Goal: Task Accomplishment & Management: Manage account settings

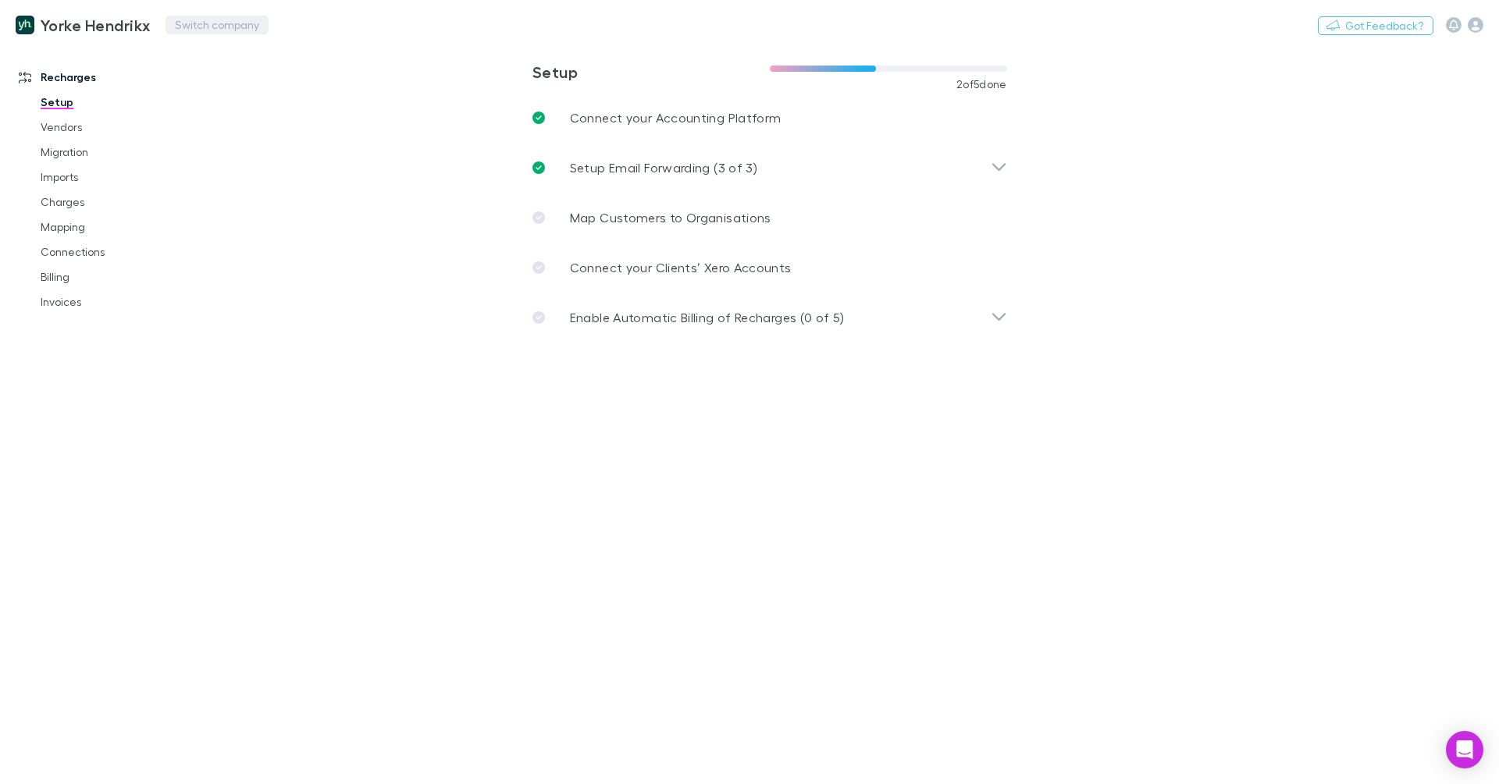
click at [201, 20] on button "Switch company" at bounding box center [216, 25] width 103 height 19
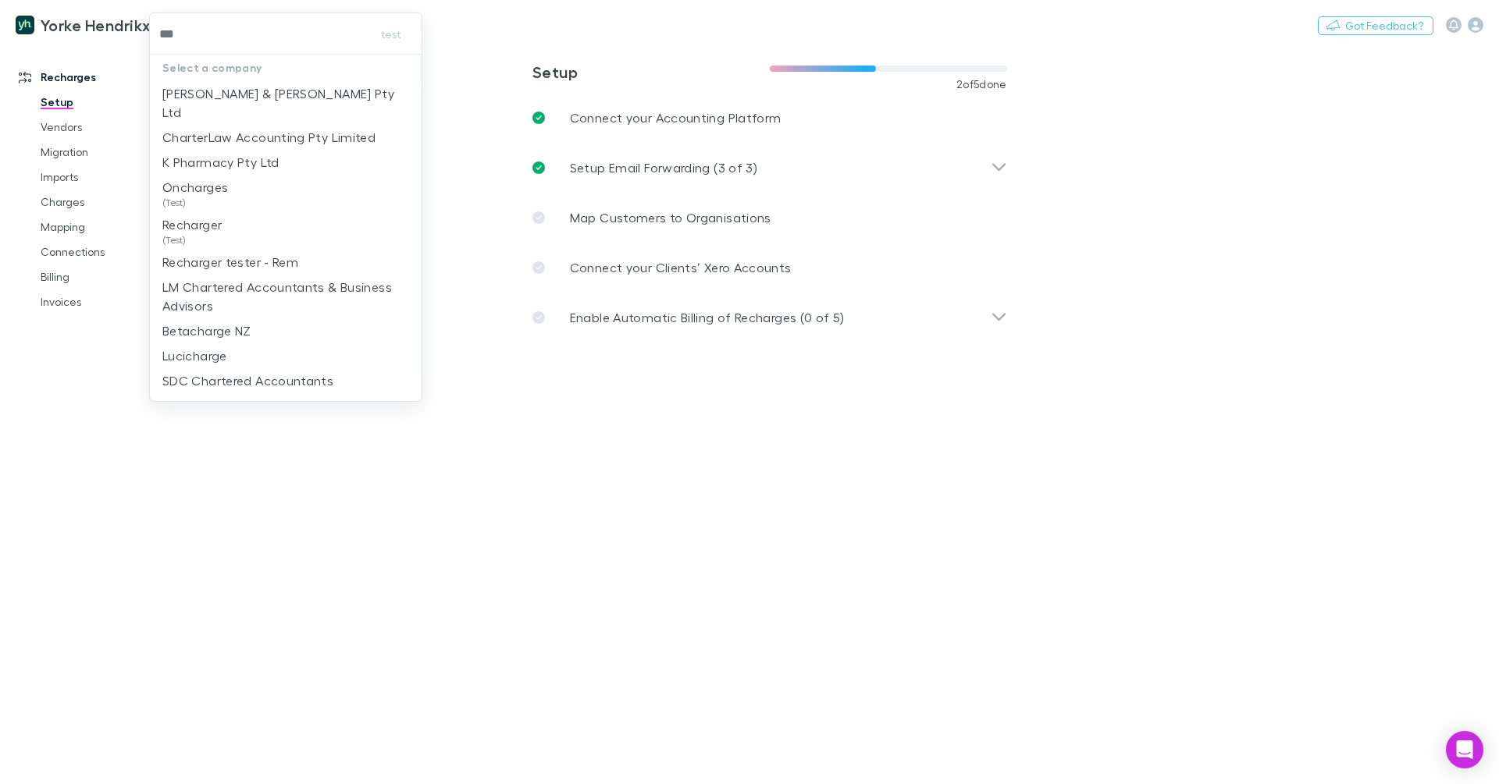
type input "****"
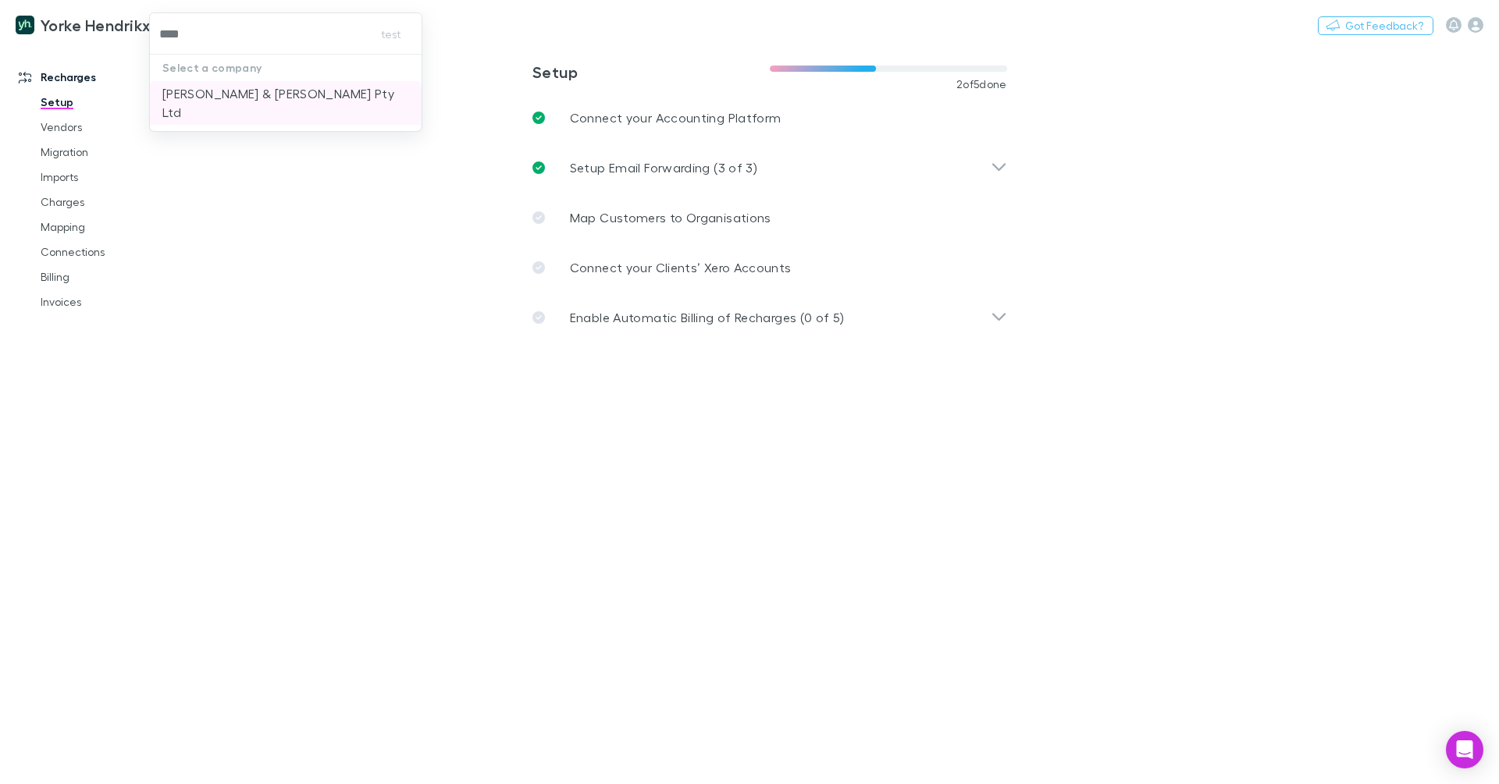
click at [263, 84] on p "[PERSON_NAME] & [PERSON_NAME] Pty Ltd" at bounding box center [285, 102] width 246 height 37
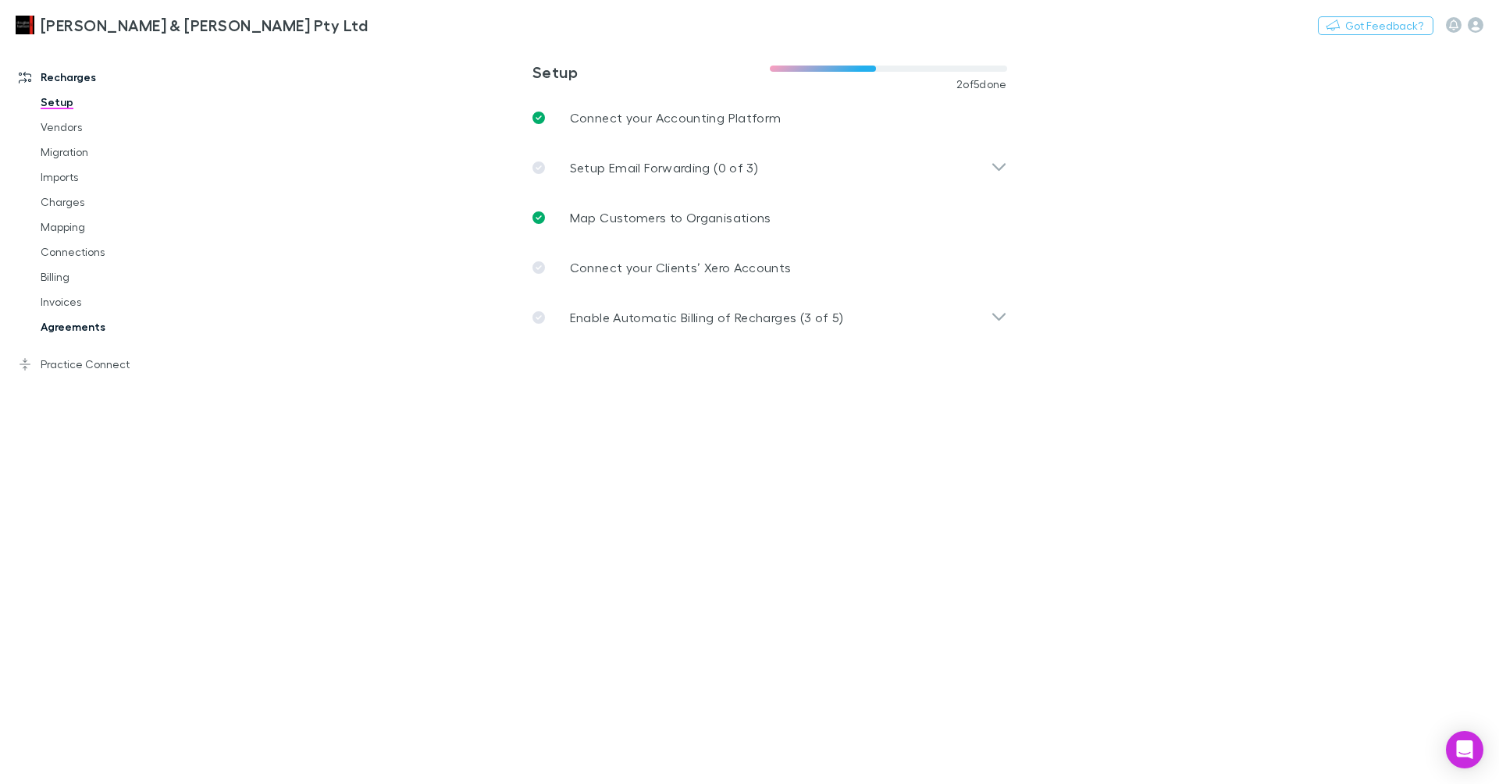
click at [76, 326] on link "Agreements" at bounding box center [112, 327] width 174 height 25
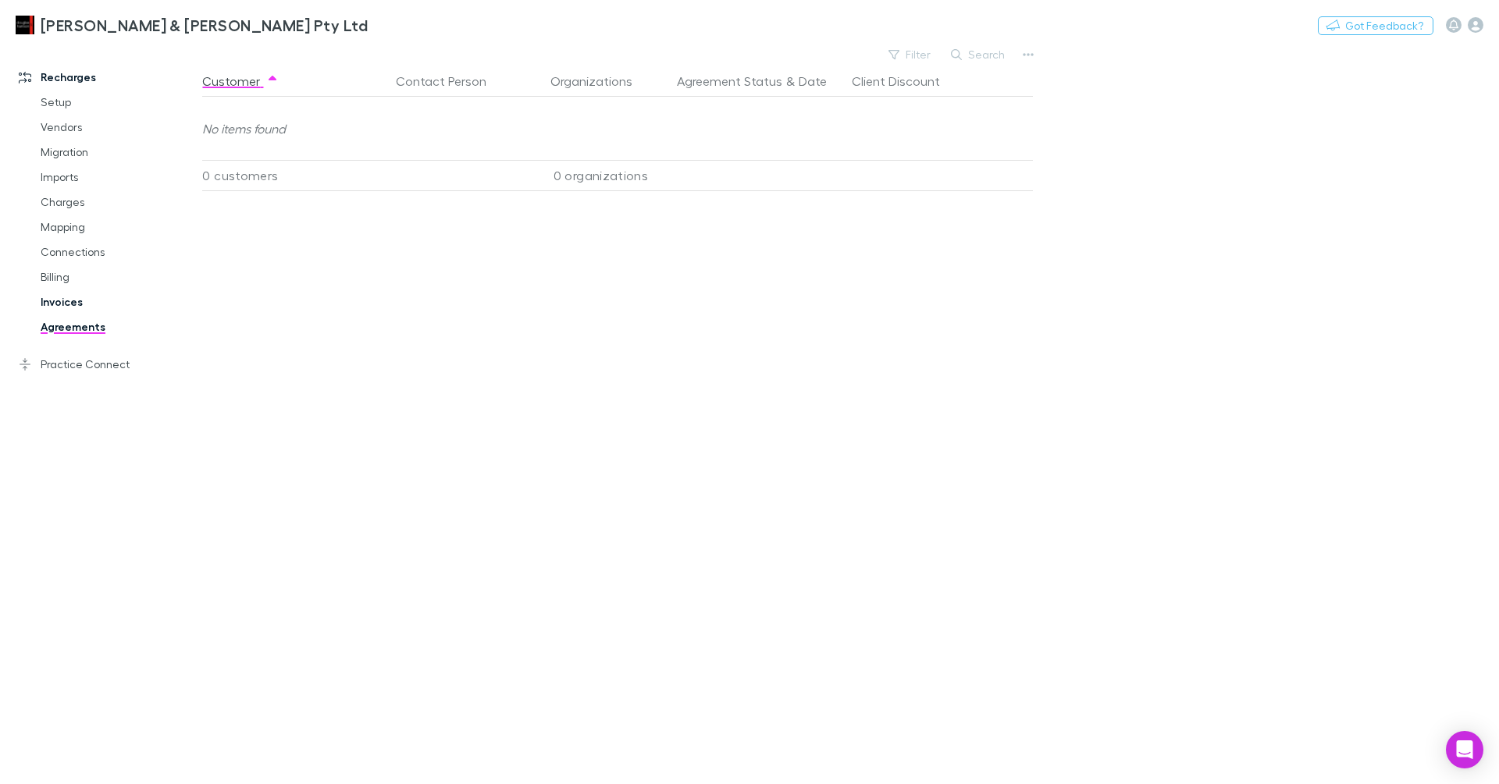
drag, startPoint x: 64, startPoint y: 315, endPoint x: 66, endPoint y: 299, distance: 15.7
click at [64, 315] on link "Agreements" at bounding box center [112, 327] width 174 height 25
click at [66, 299] on link "Invoices" at bounding box center [112, 302] width 174 height 25
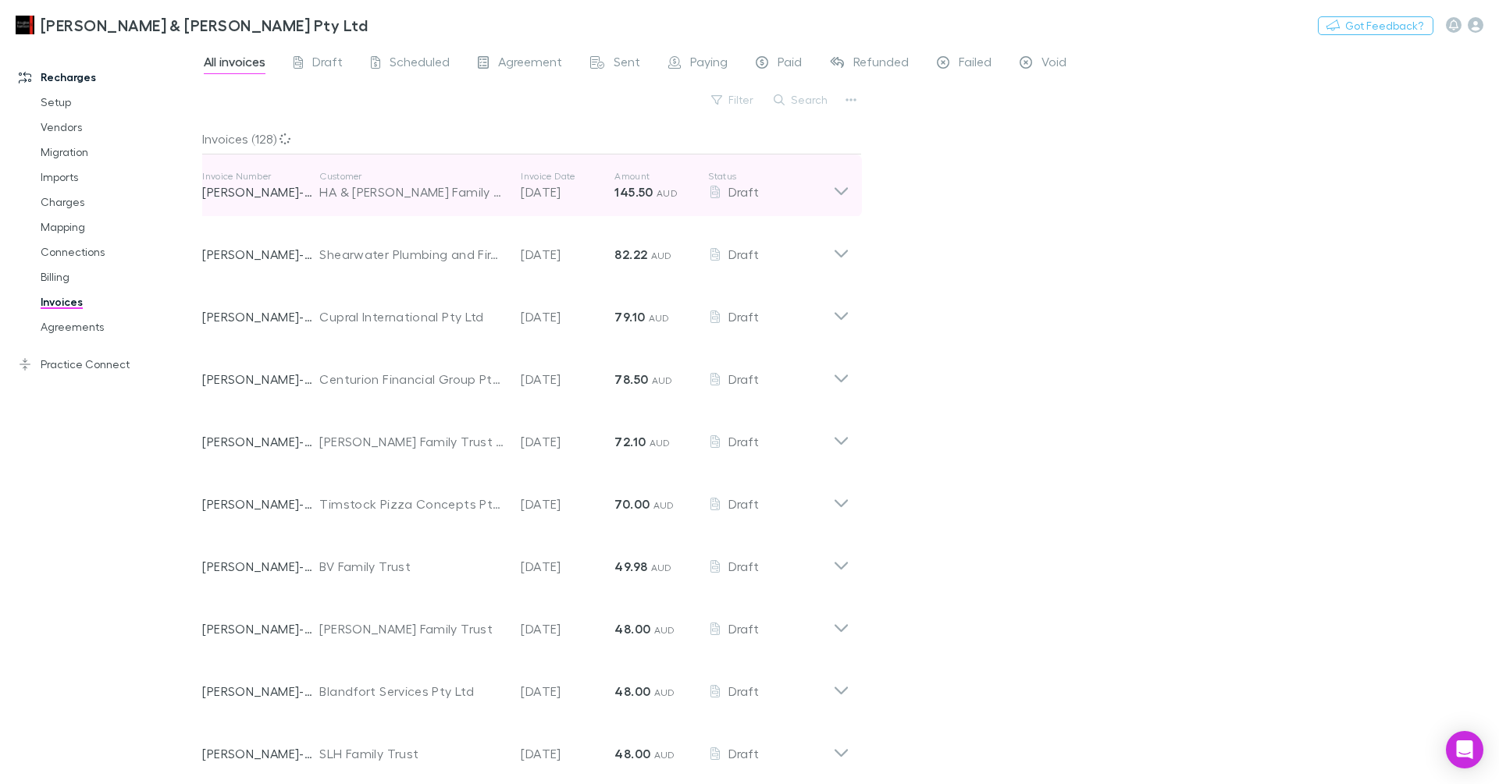
click at [849, 188] on icon at bounding box center [841, 185] width 16 height 31
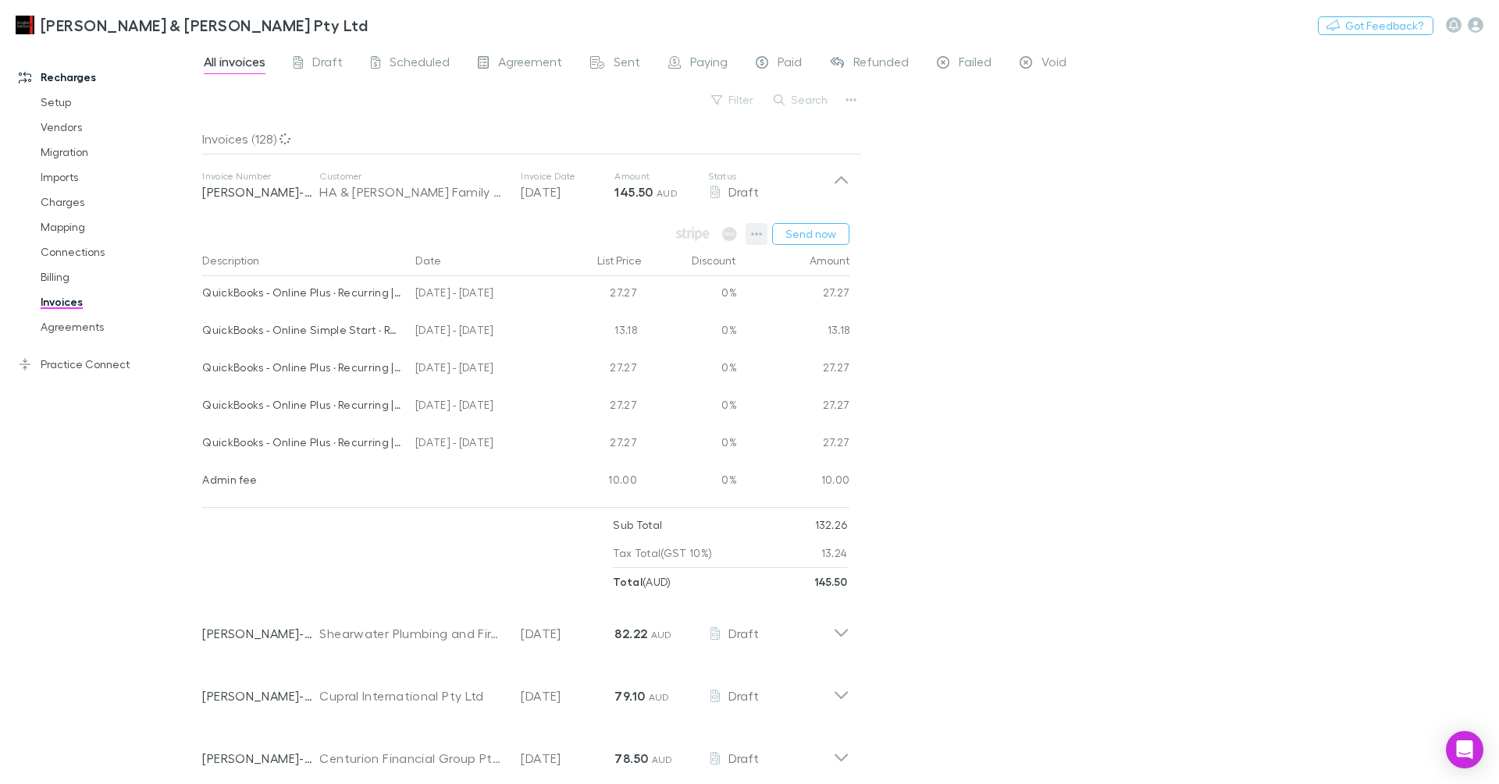
click at [756, 234] on icon "button" at bounding box center [756, 234] width 11 height 12
drag, startPoint x: 71, startPoint y: 318, endPoint x: 79, endPoint y: 323, distance: 9.1
click at [73, 319] on div at bounding box center [749, 392] width 1499 height 784
click at [62, 276] on link "Billing" at bounding box center [112, 277] width 174 height 25
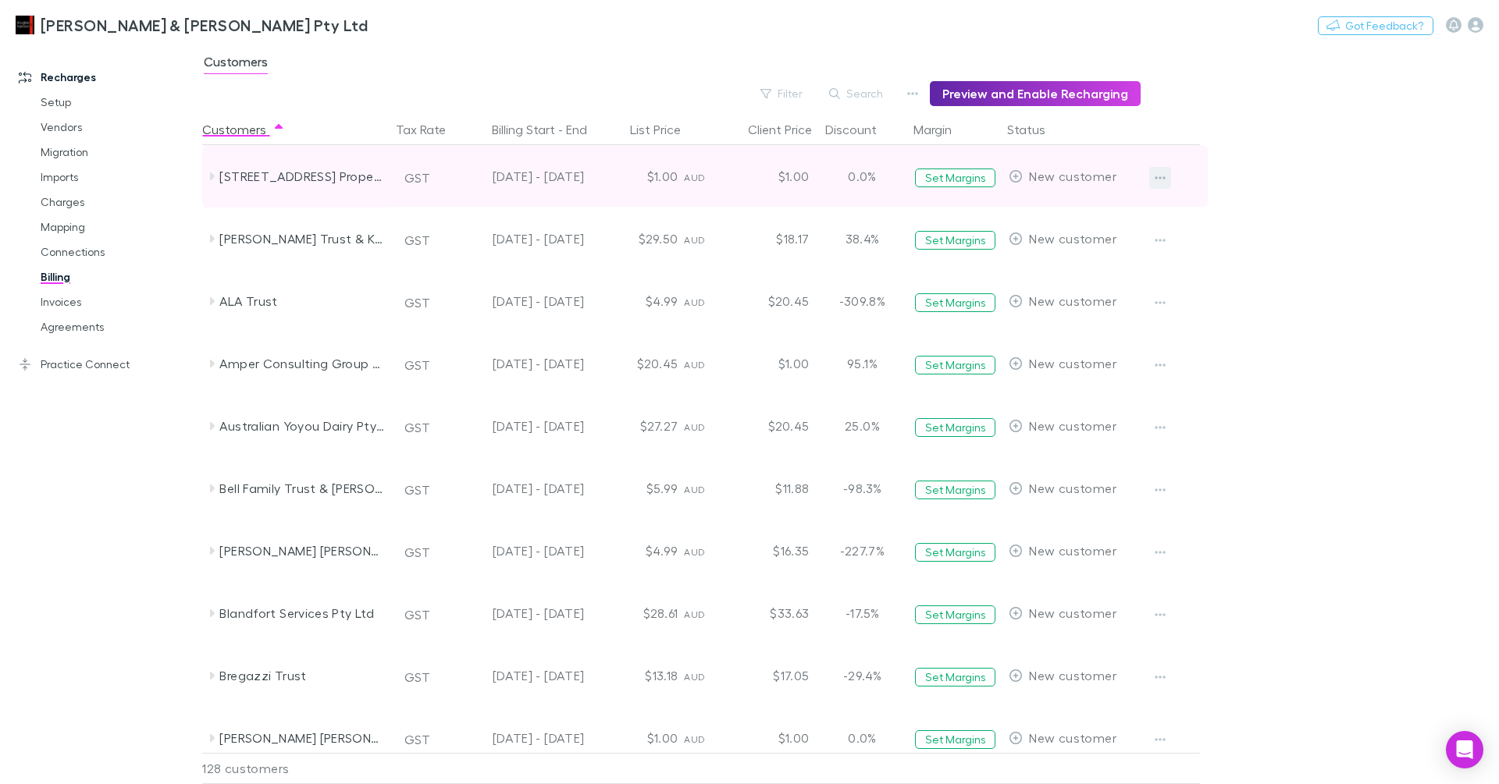
click at [1152, 176] on button "button" at bounding box center [1160, 178] width 22 height 22
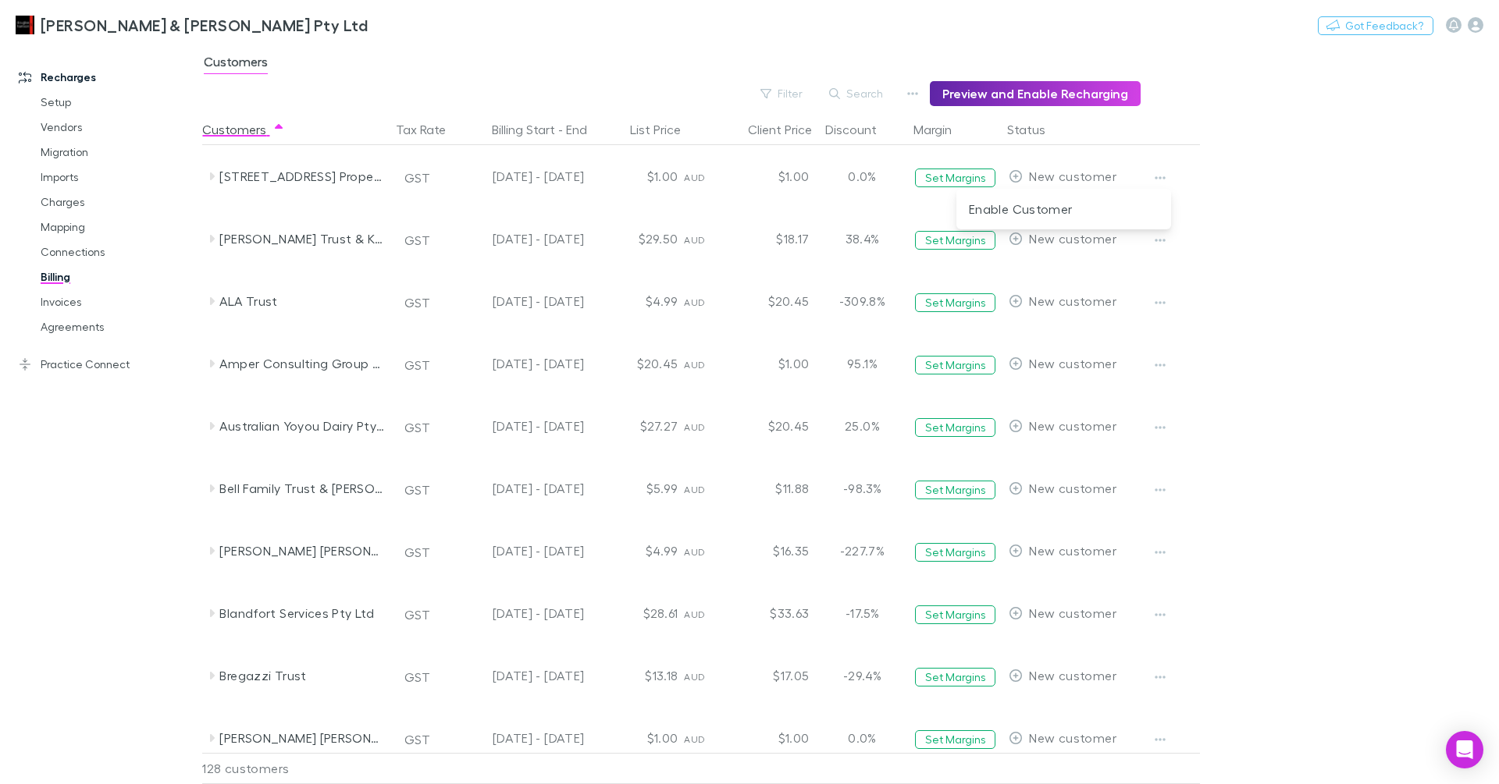
drag, startPoint x: 67, startPoint y: 99, endPoint x: 55, endPoint y: 101, distance: 11.9
click at [67, 99] on div at bounding box center [749, 392] width 1499 height 784
click at [43, 94] on link "Setup" at bounding box center [112, 102] width 174 height 25
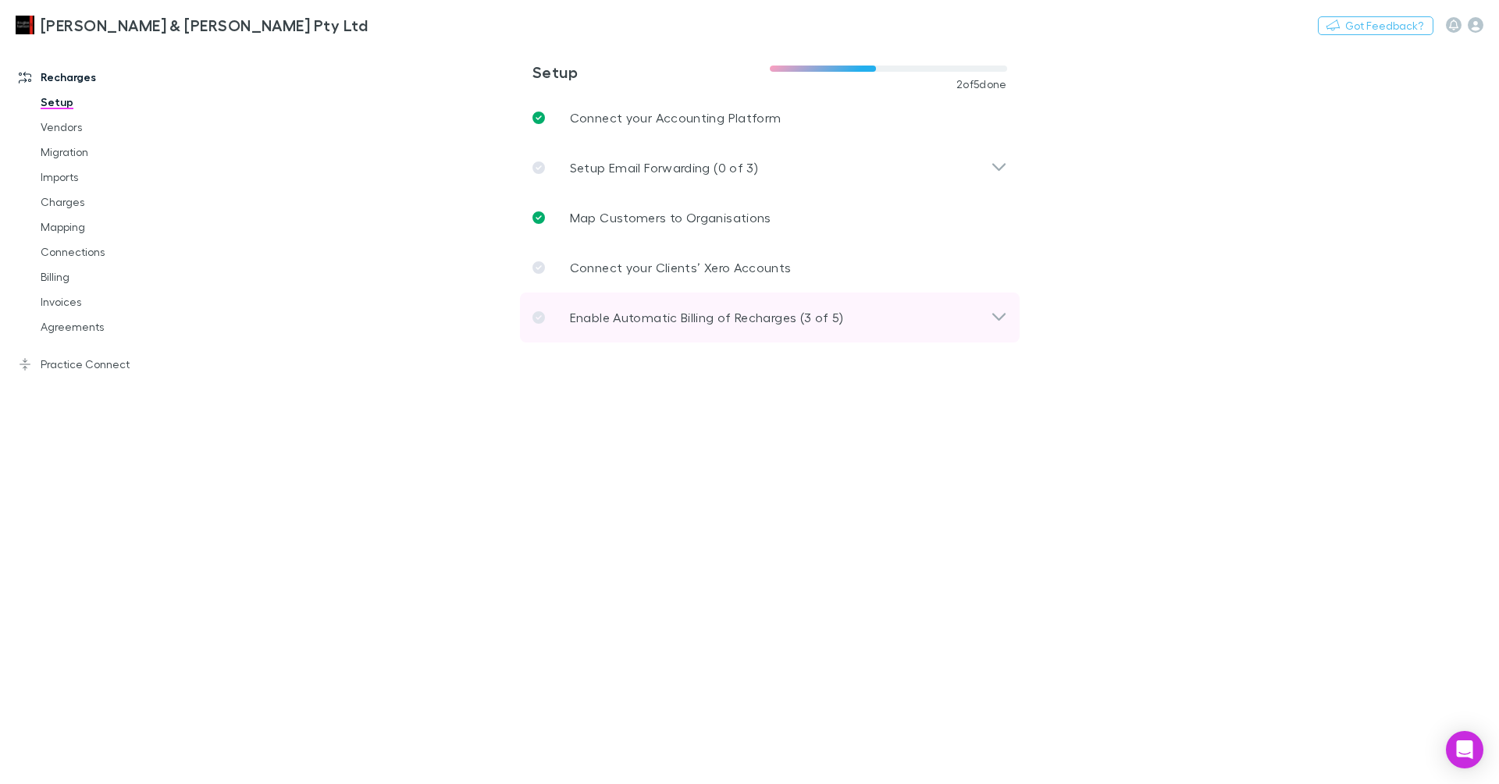
click at [690, 327] on p "Enable Automatic Billing of Recharges (3 of 5)" at bounding box center [707, 317] width 274 height 19
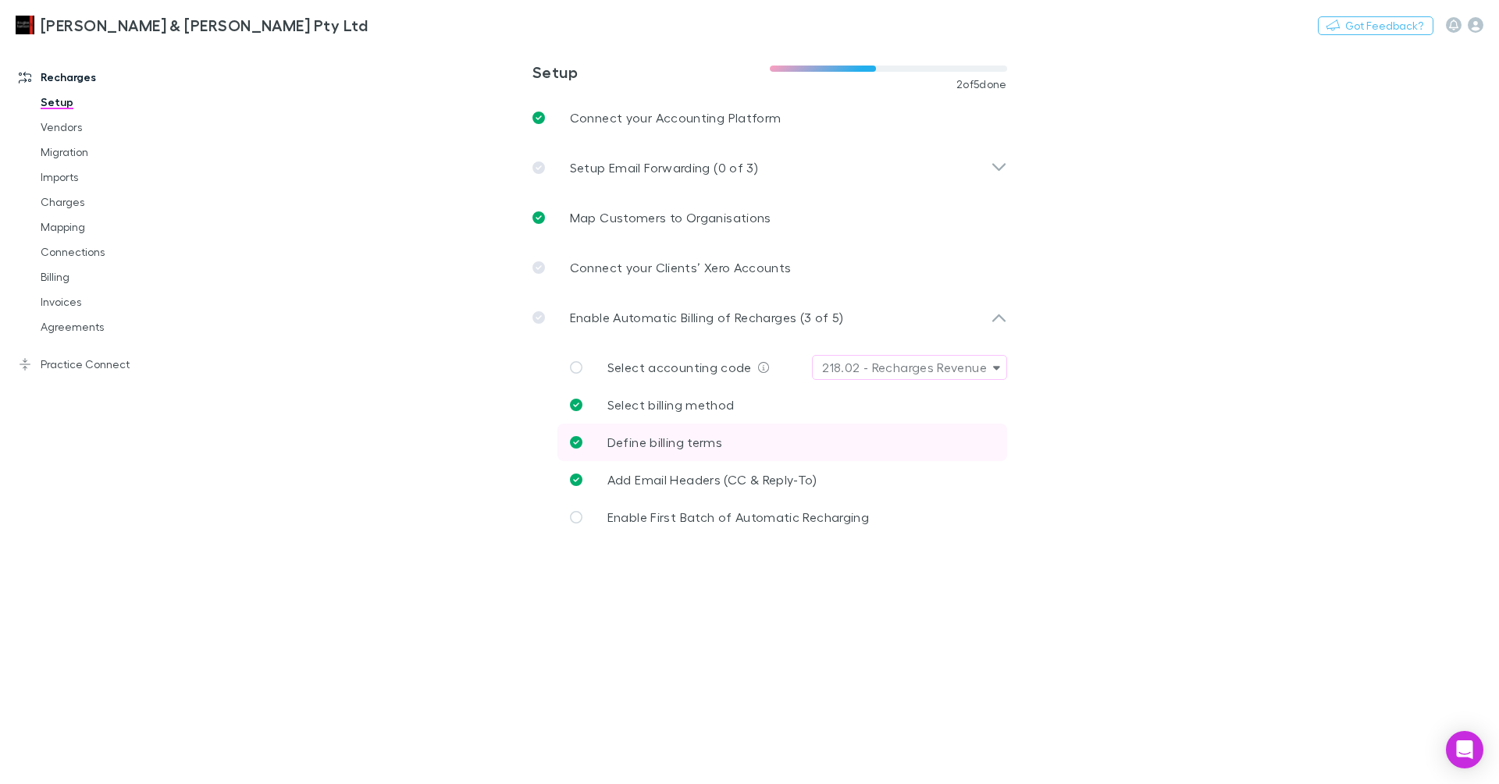
click at [675, 435] on span "Define billing terms" at bounding box center [664, 442] width 115 height 15
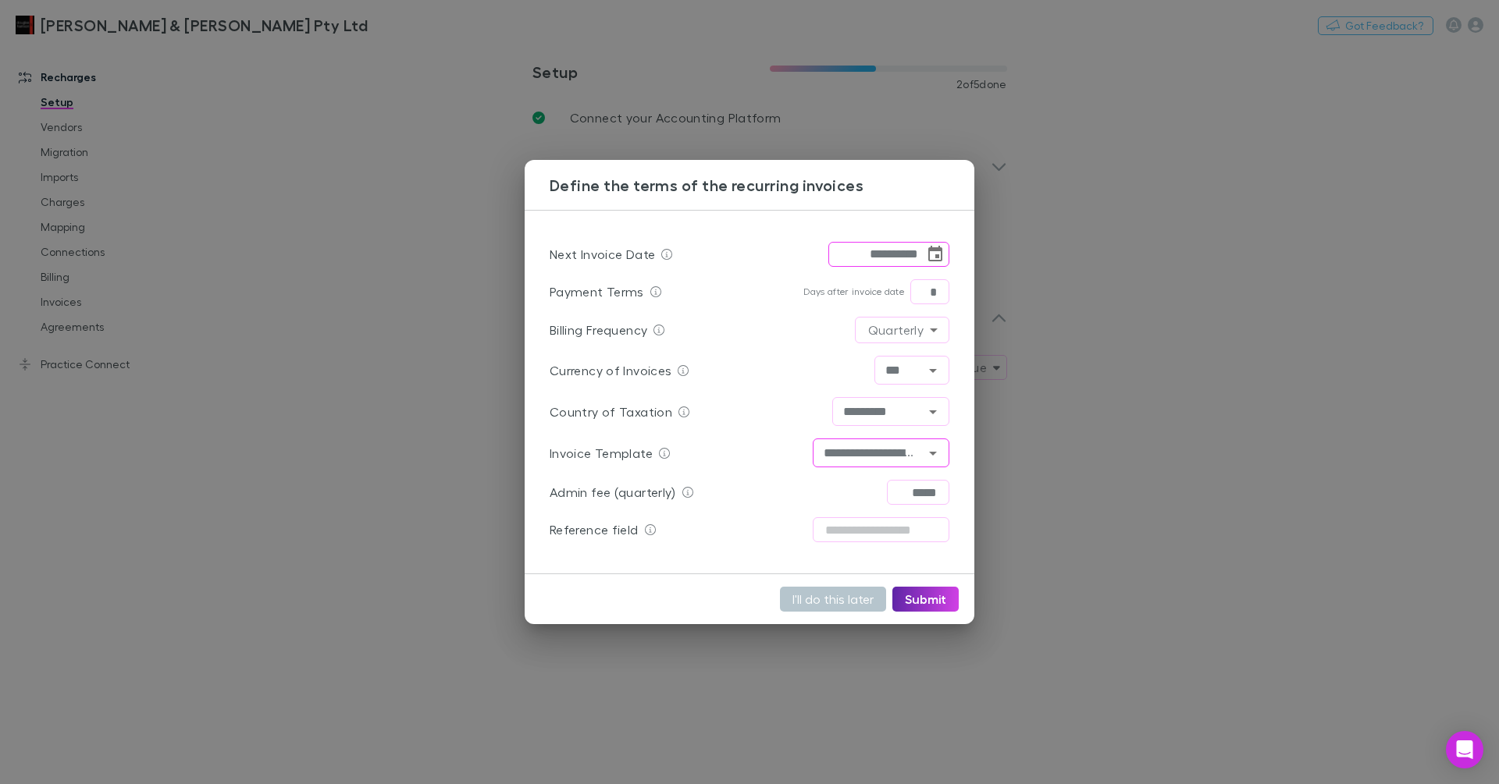
click at [865, 450] on input "**********" at bounding box center [867, 453] width 101 height 20
click at [937, 449] on icon "Open" at bounding box center [932, 453] width 19 height 19
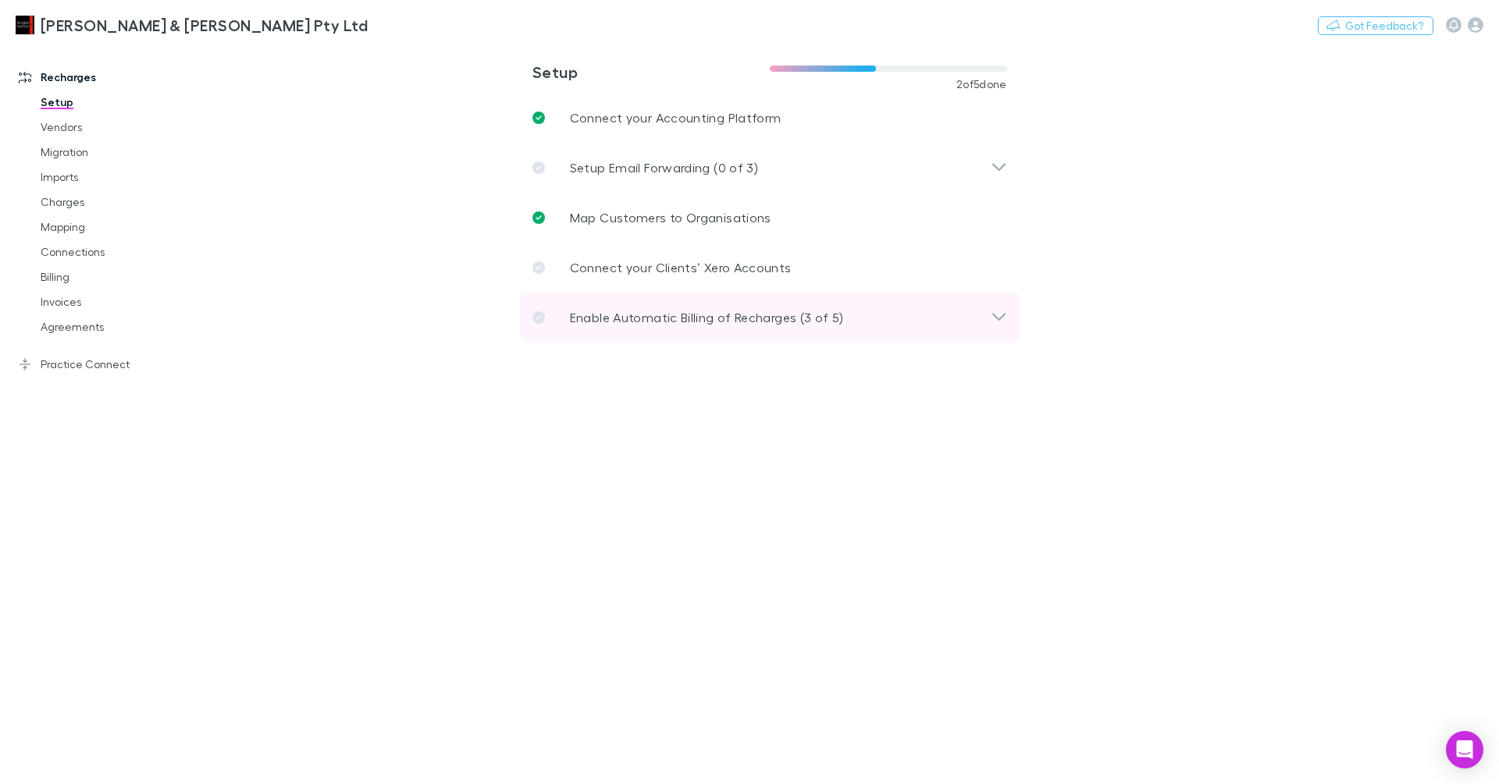
click at [717, 329] on div "Enable Automatic Billing of Recharges (3 of 5)" at bounding box center [770, 318] width 500 height 50
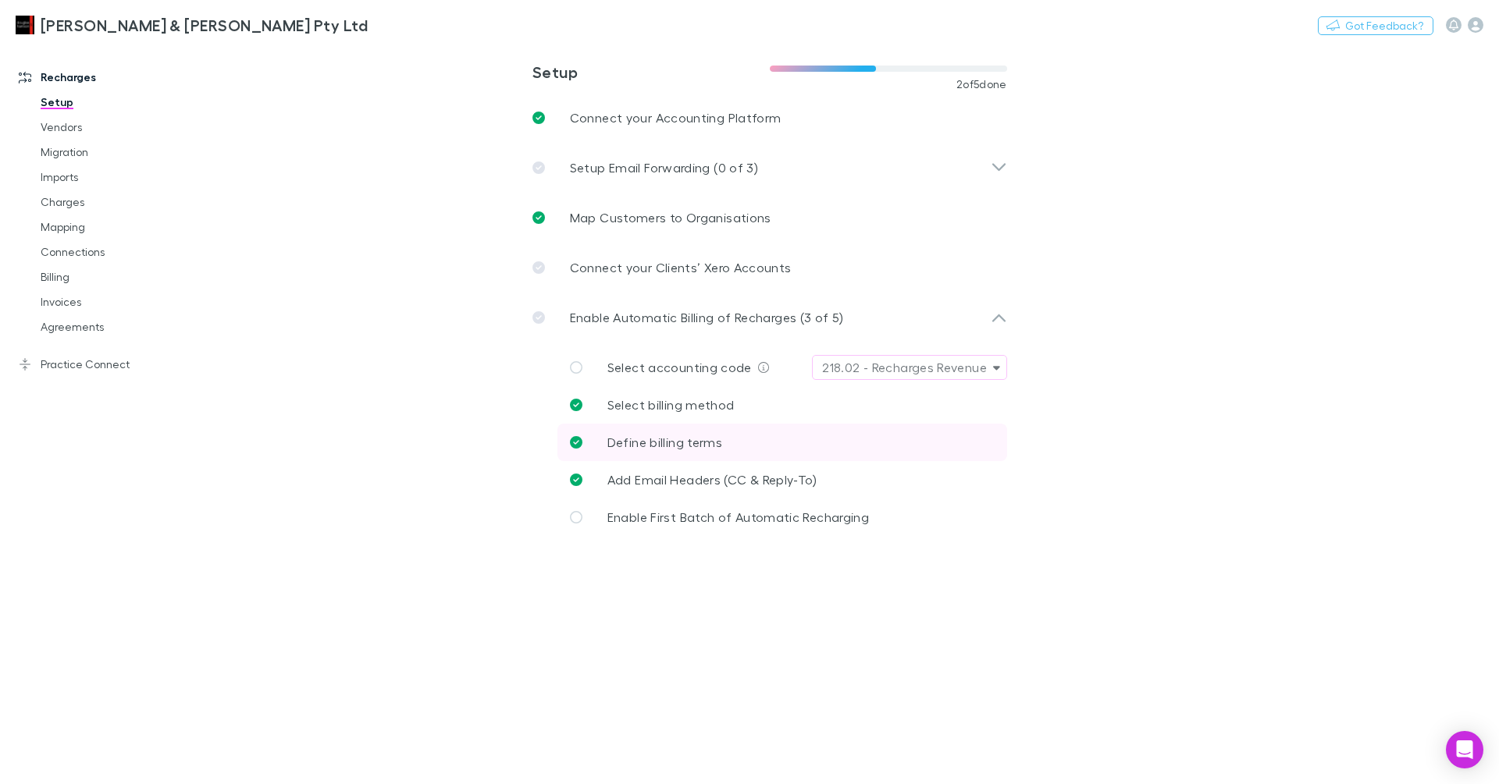
click at [705, 443] on span "Define billing terms" at bounding box center [664, 442] width 115 height 15
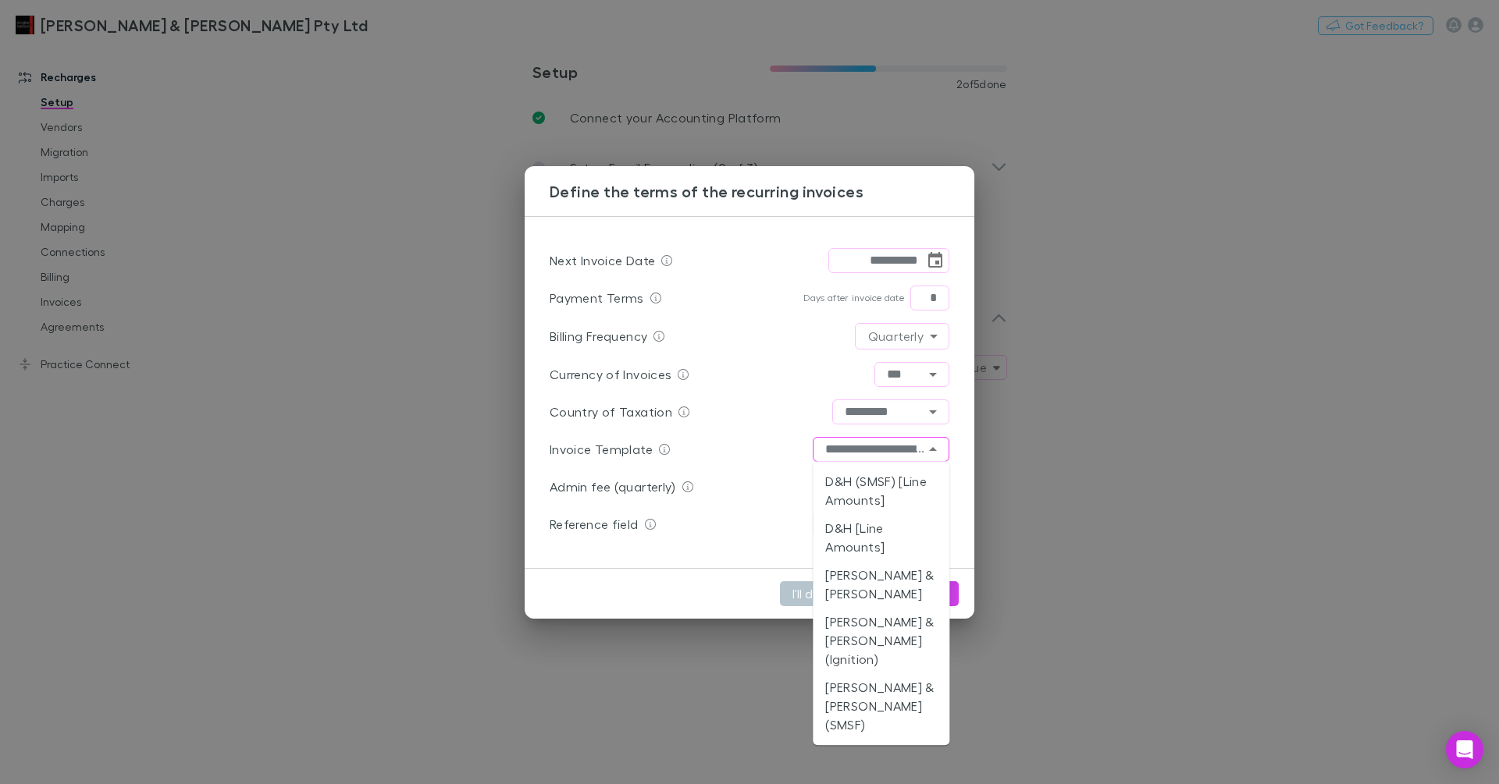
click at [918, 448] on input "**********" at bounding box center [881, 449] width 137 height 25
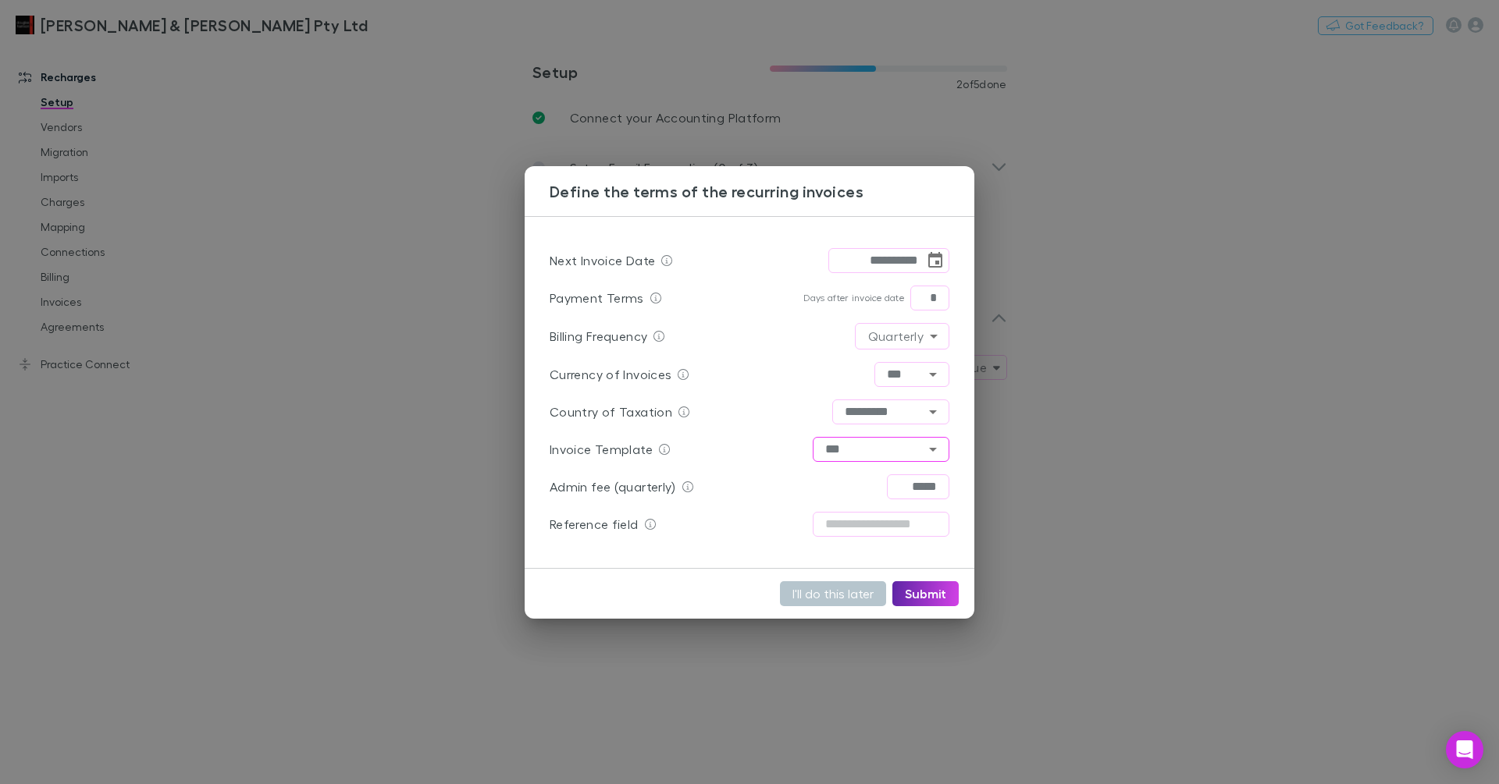
type input "**********"
click at [1131, 449] on div "**********" at bounding box center [749, 392] width 1499 height 784
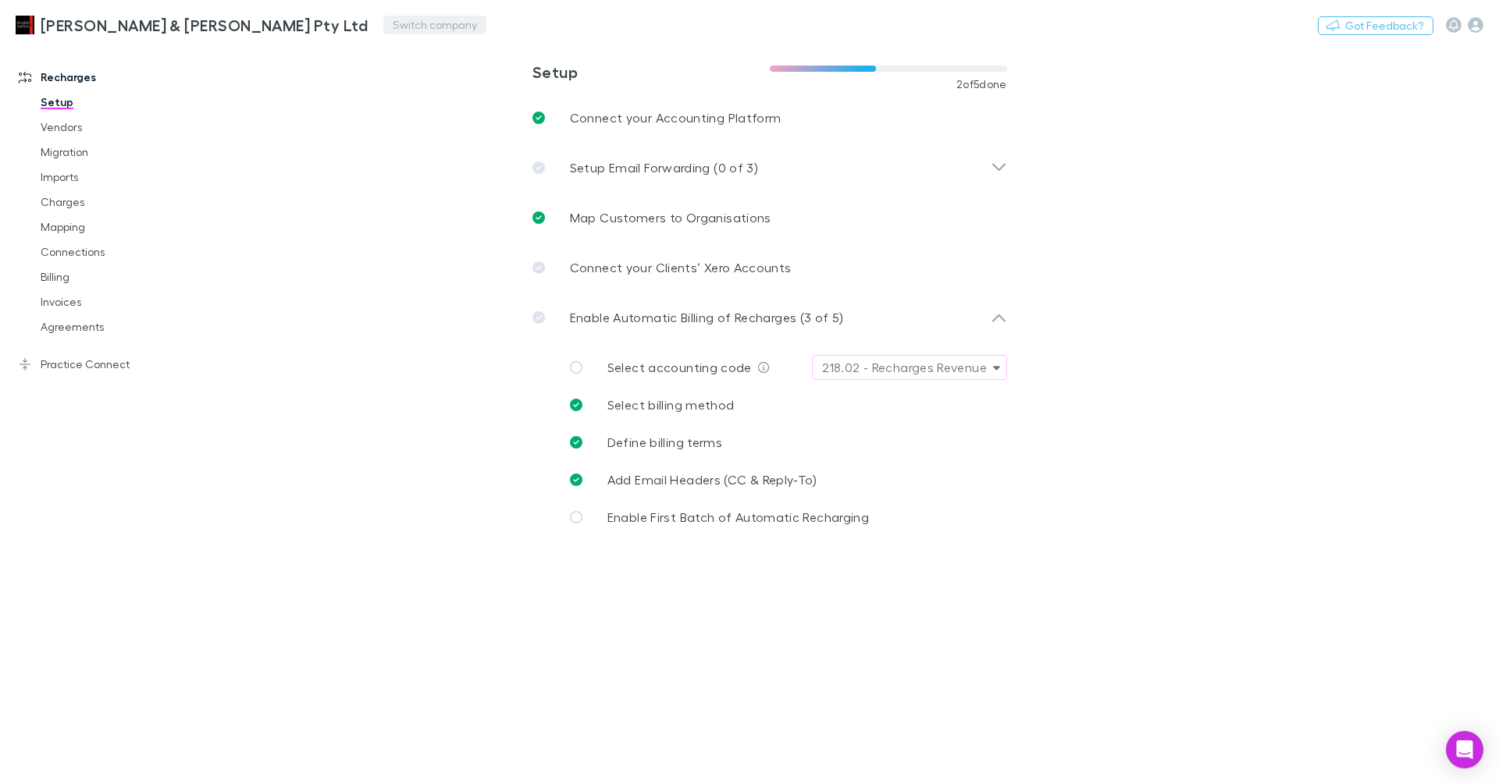
drag, startPoint x: 288, startPoint y: 133, endPoint x: 306, endPoint y: 32, distance: 102.3
click at [292, 117] on main "**********" at bounding box center [850, 414] width 1297 height 741
click at [383, 23] on button "Switch company" at bounding box center [434, 25] width 103 height 19
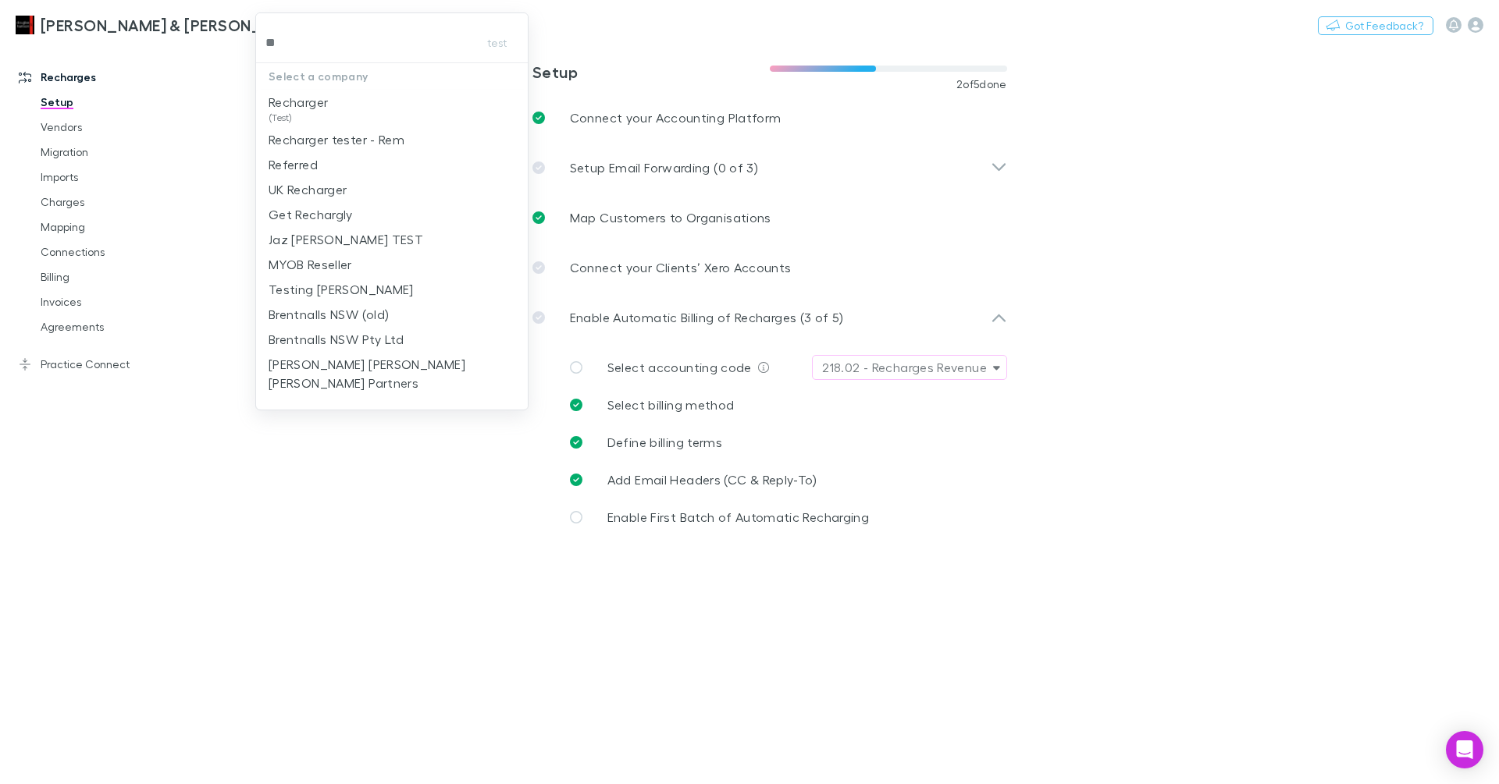
type input "***"
click at [337, 106] on li "Recharger (Test)" at bounding box center [392, 108] width 272 height 37
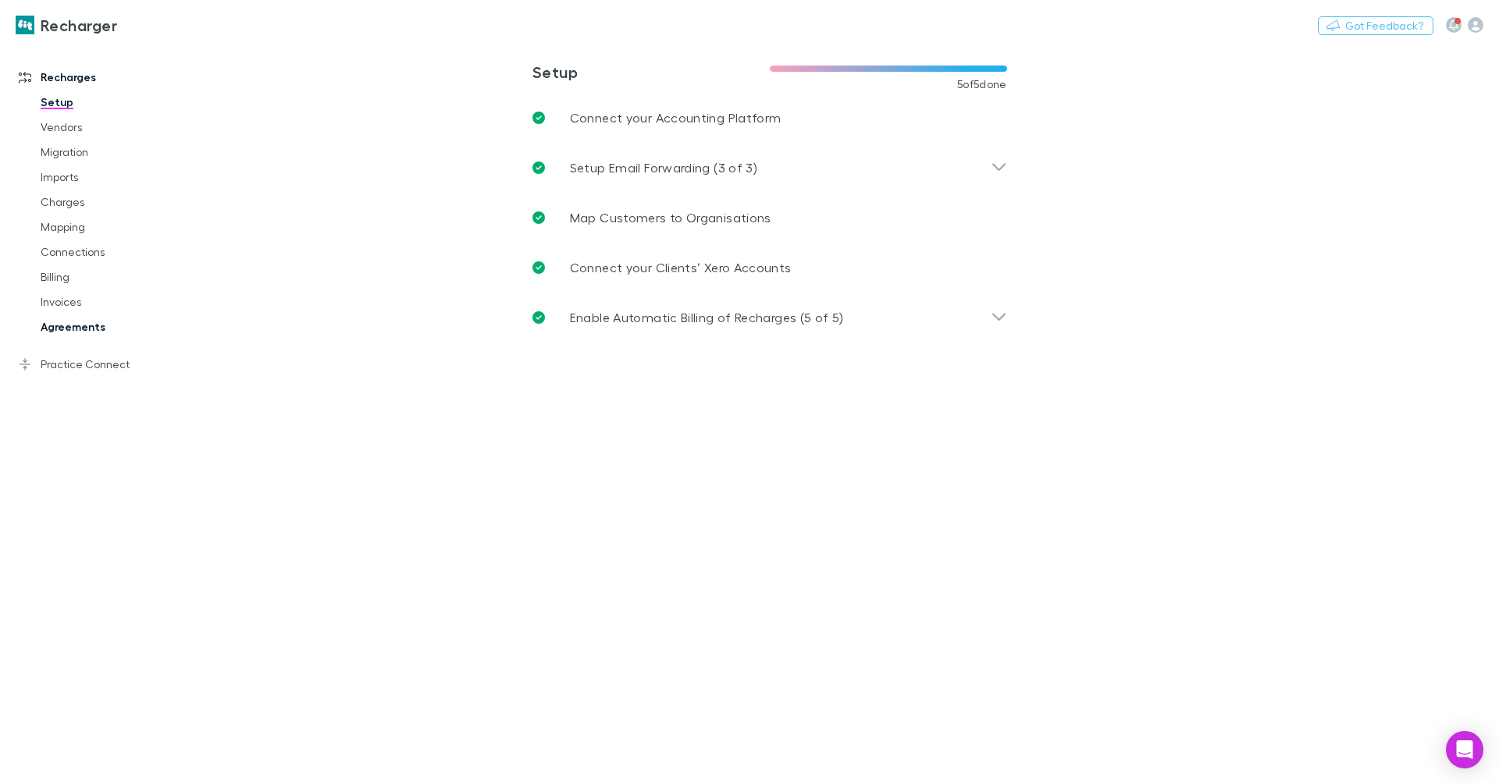
click at [89, 326] on link "Agreements" at bounding box center [112, 327] width 174 height 25
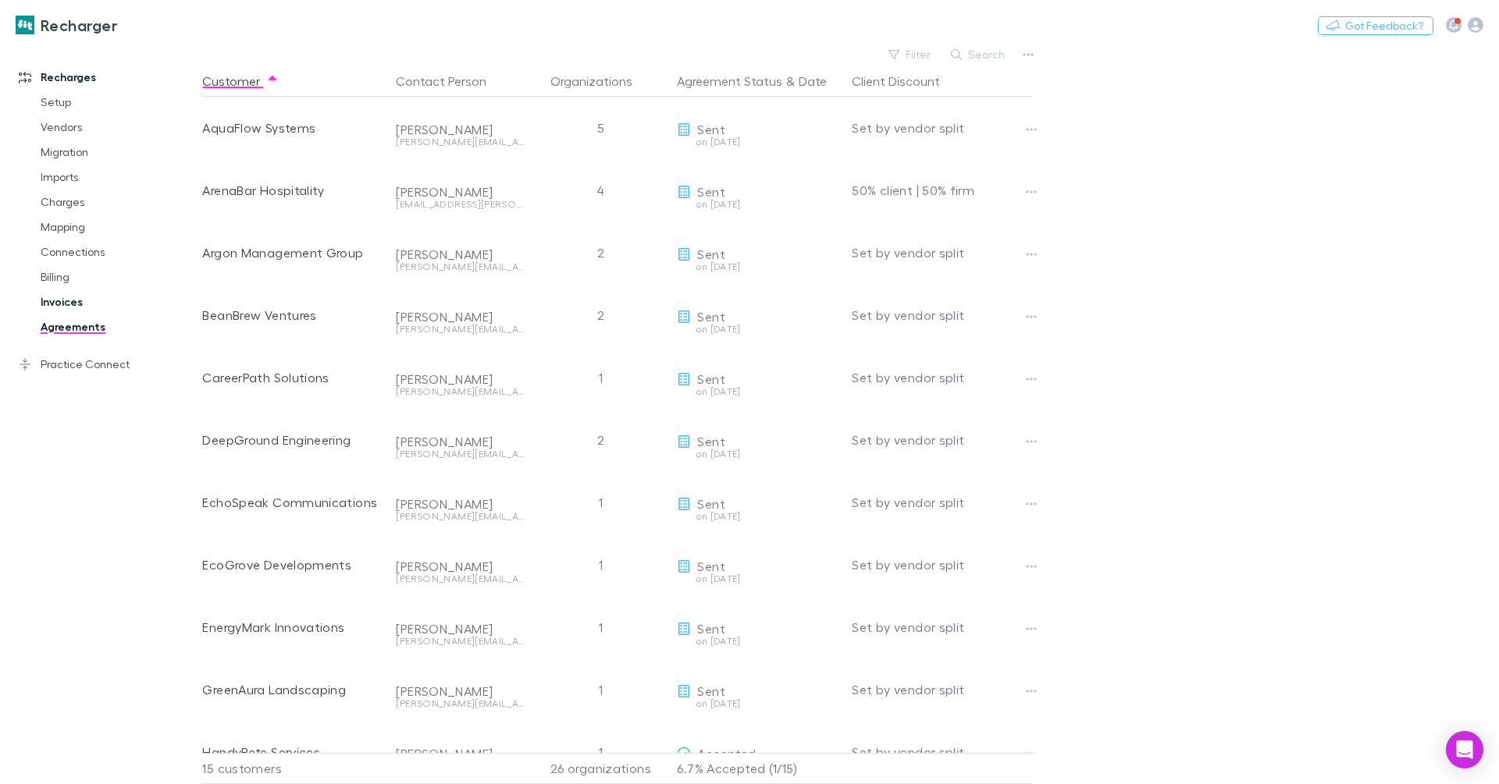
click at [78, 309] on link "Invoices" at bounding box center [112, 302] width 174 height 25
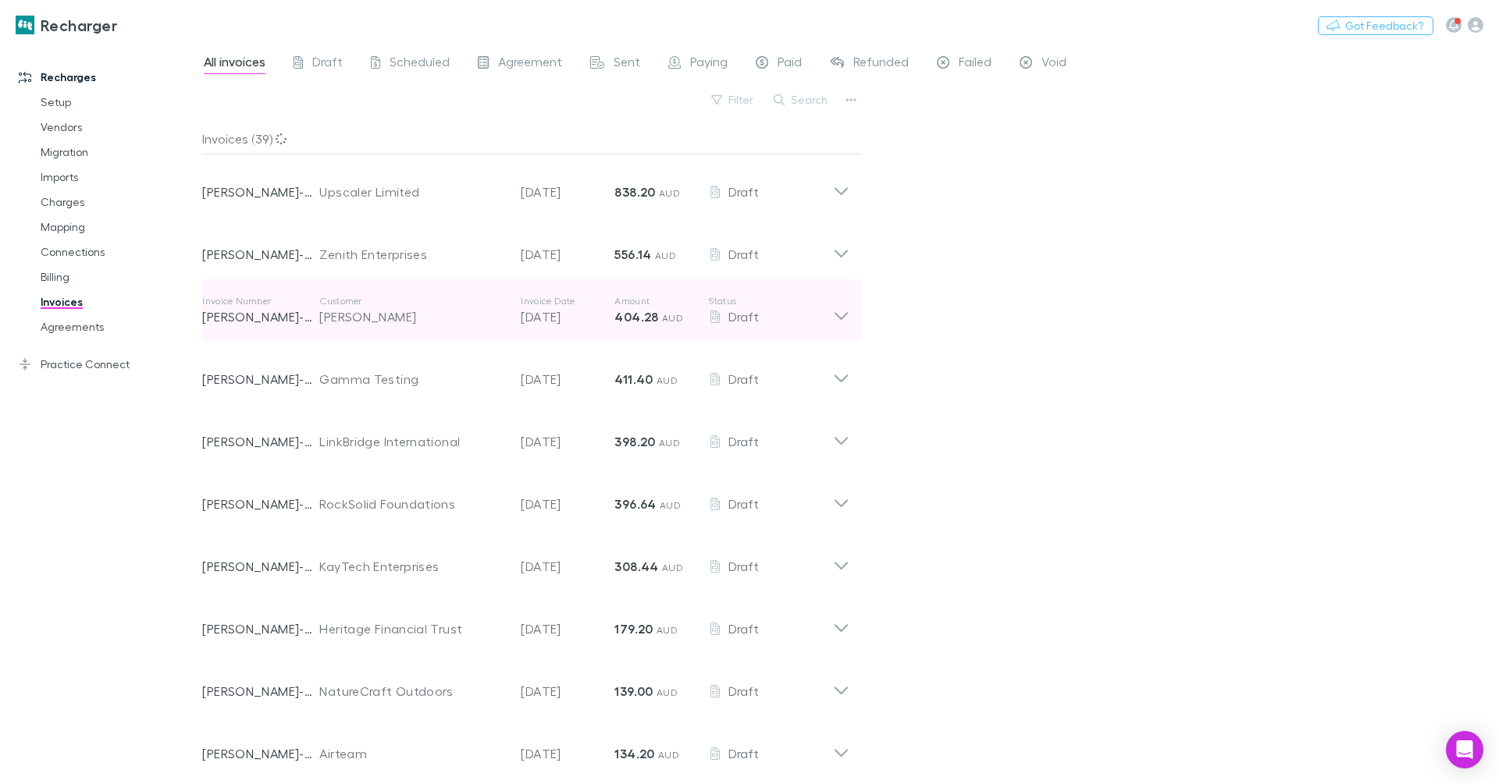
click at [418, 316] on div "[PERSON_NAME]" at bounding box center [412, 317] width 186 height 19
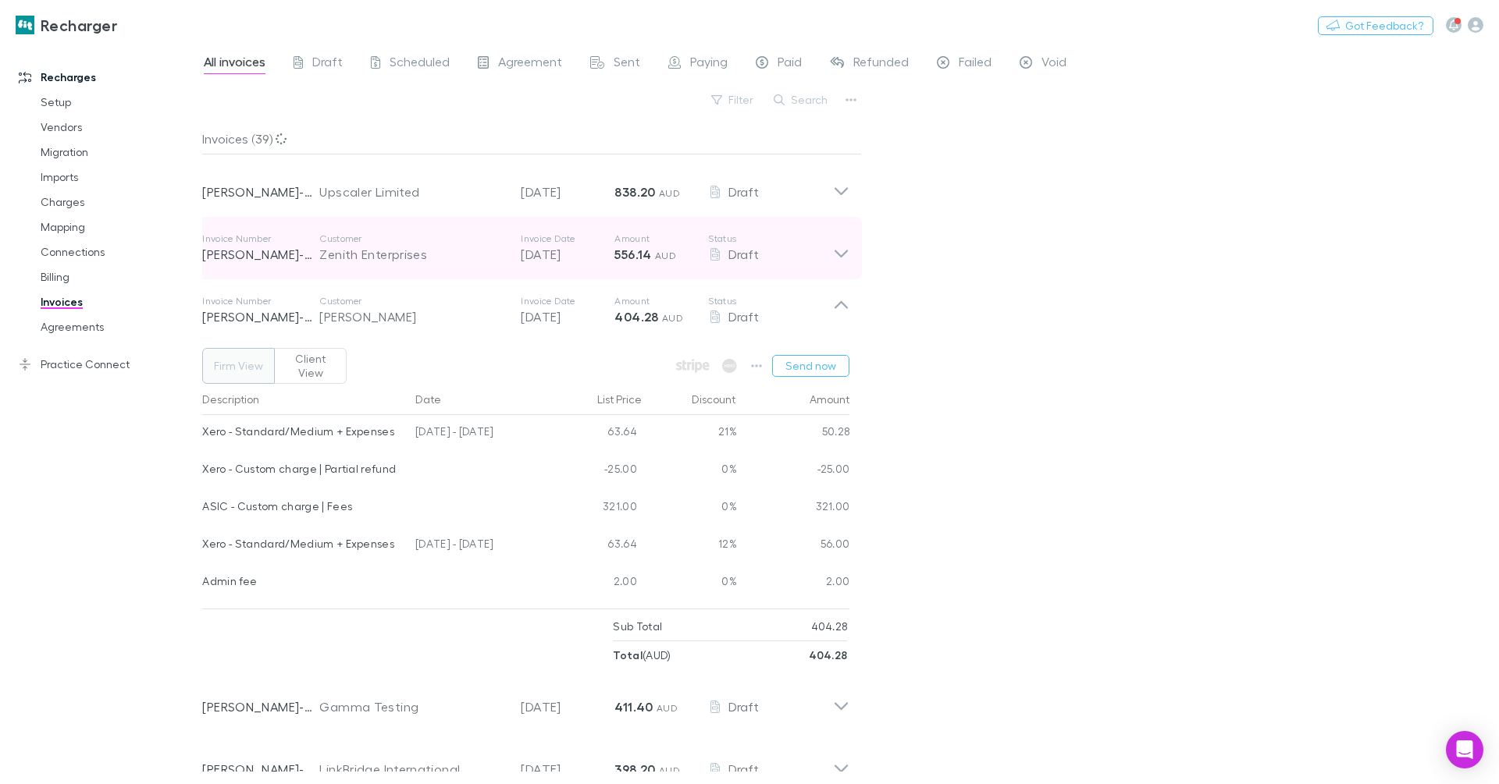
drag, startPoint x: 754, startPoint y: 363, endPoint x: 656, endPoint y: 309, distance: 112.1
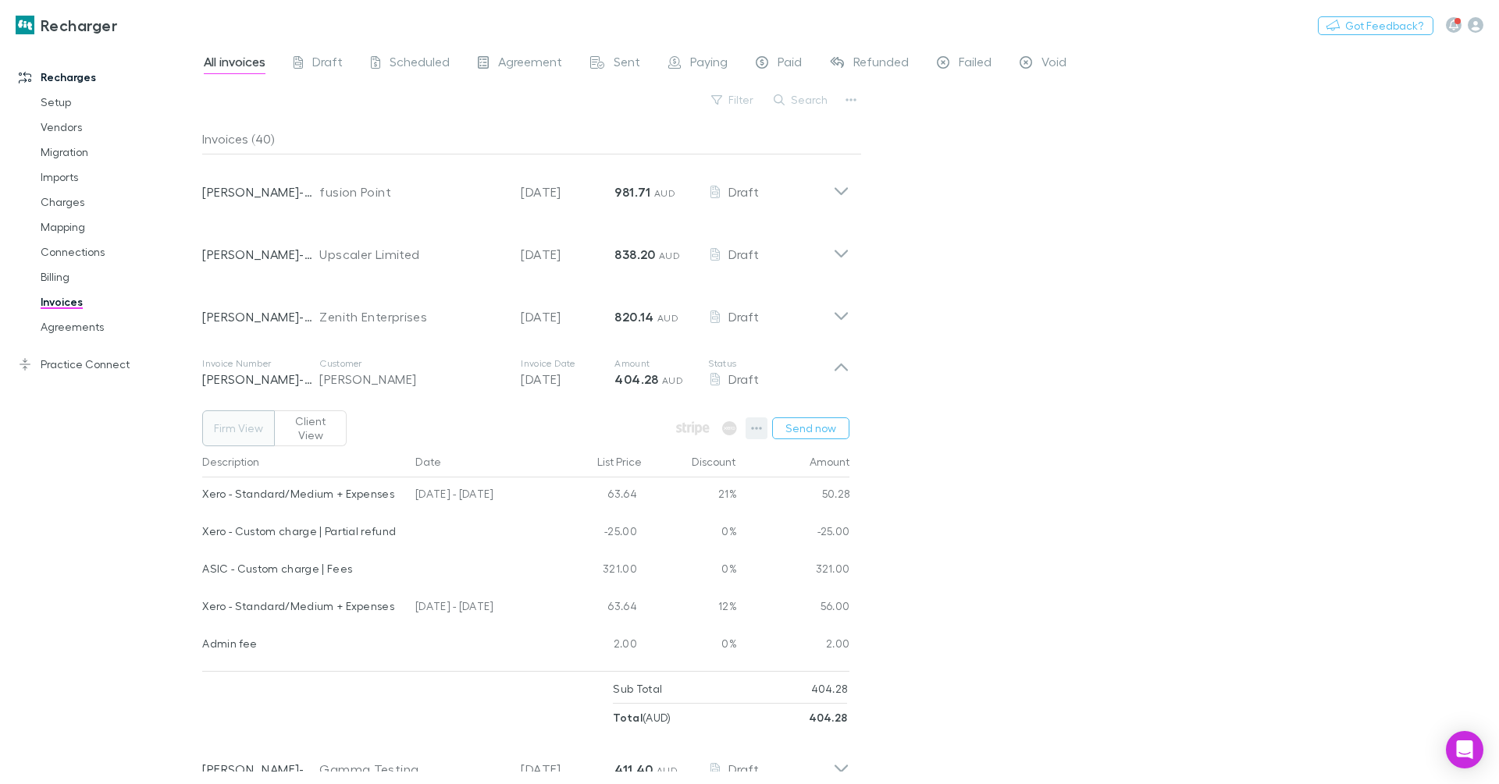
click at [760, 422] on icon "button" at bounding box center [756, 428] width 11 height 12
click at [615, 484] on p "Send now" at bounding box center [662, 484] width 190 height 19
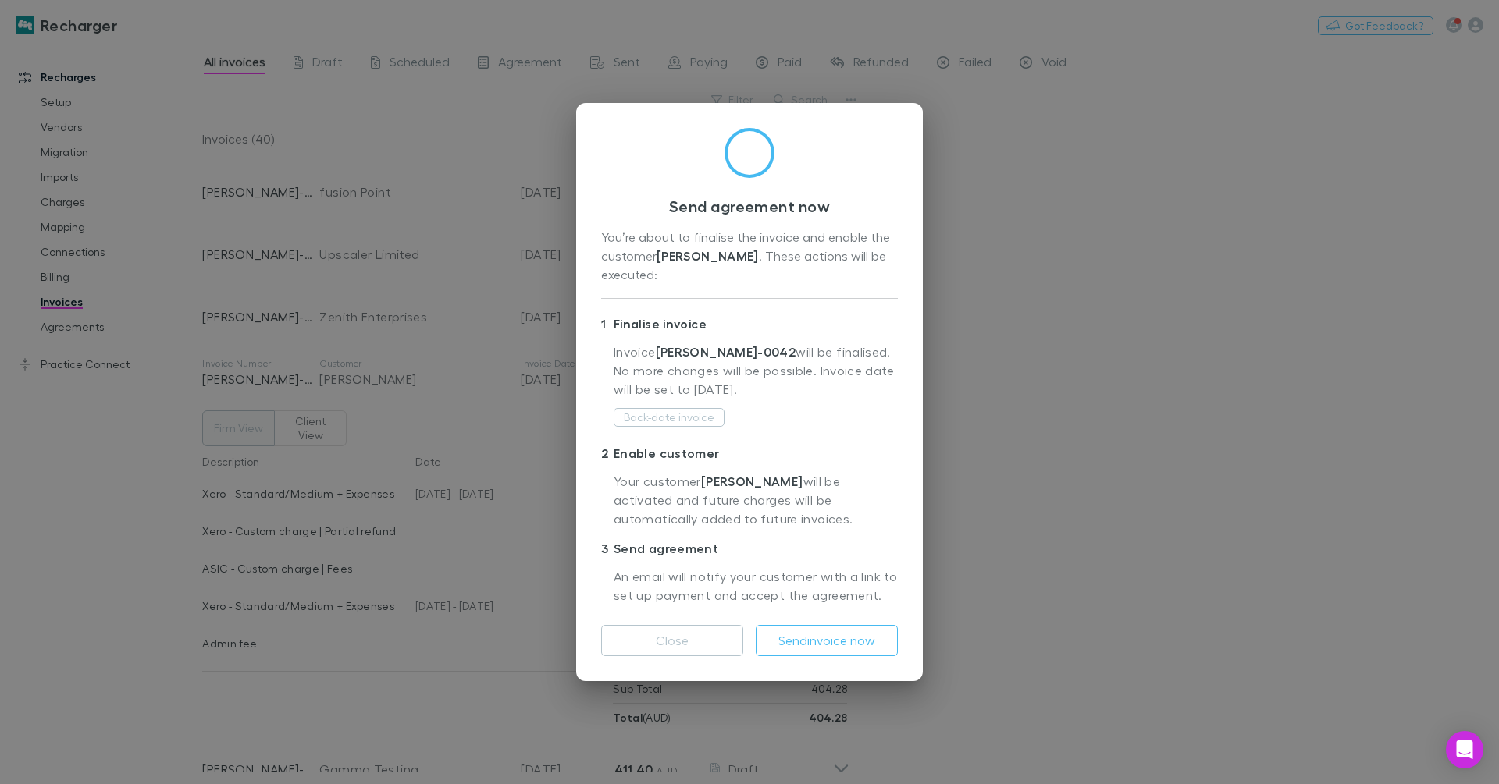
drag, startPoint x: 673, startPoint y: 418, endPoint x: 665, endPoint y: 419, distance: 8.0
click at [674, 418] on button "Back-date invoice" at bounding box center [669, 417] width 111 height 19
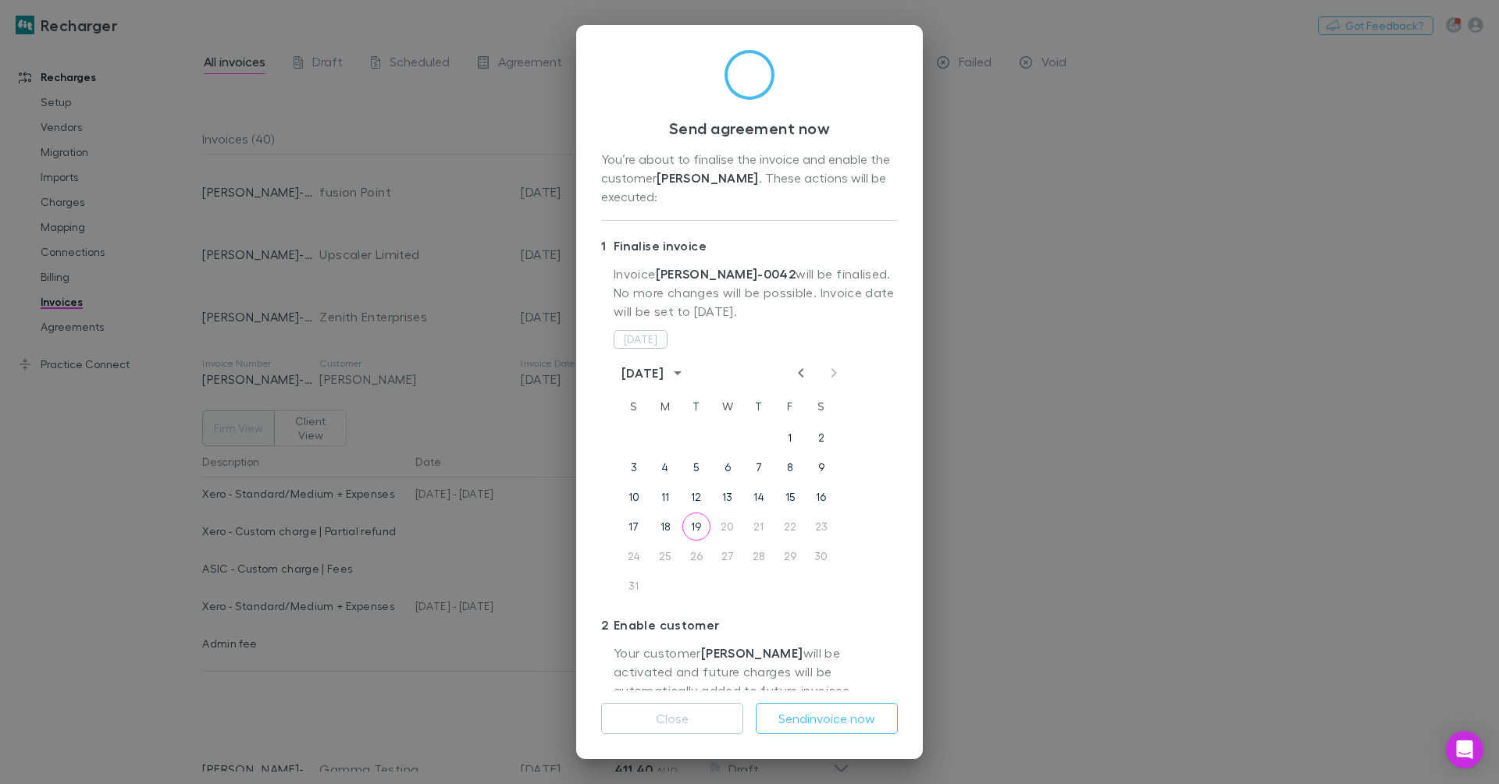
click at [831, 372] on div at bounding box center [818, 373] width 52 height 19
click at [668, 373] on div "[DATE]" at bounding box center [644, 373] width 47 height 19
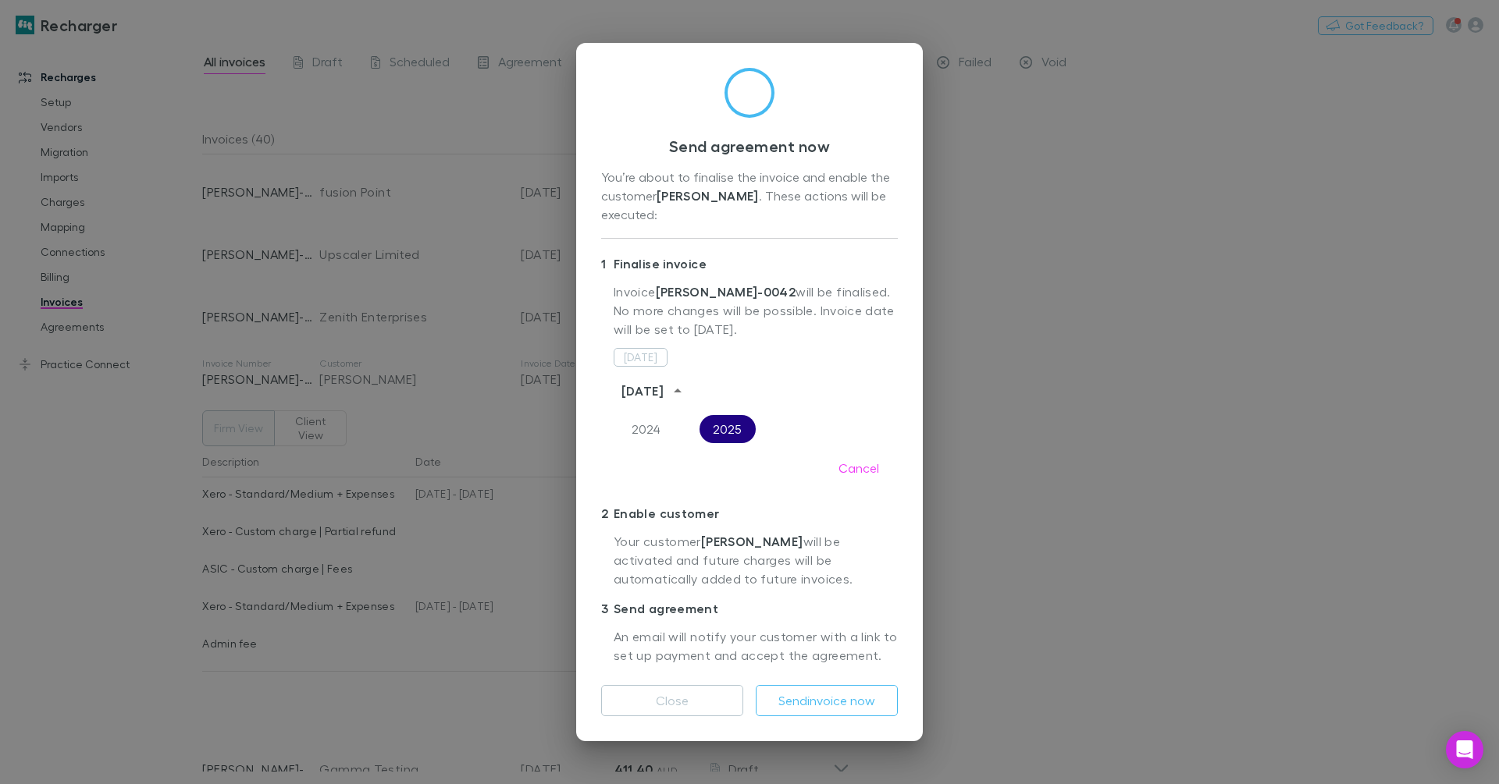
click at [729, 429] on button "2025" at bounding box center [727, 429] width 56 height 28
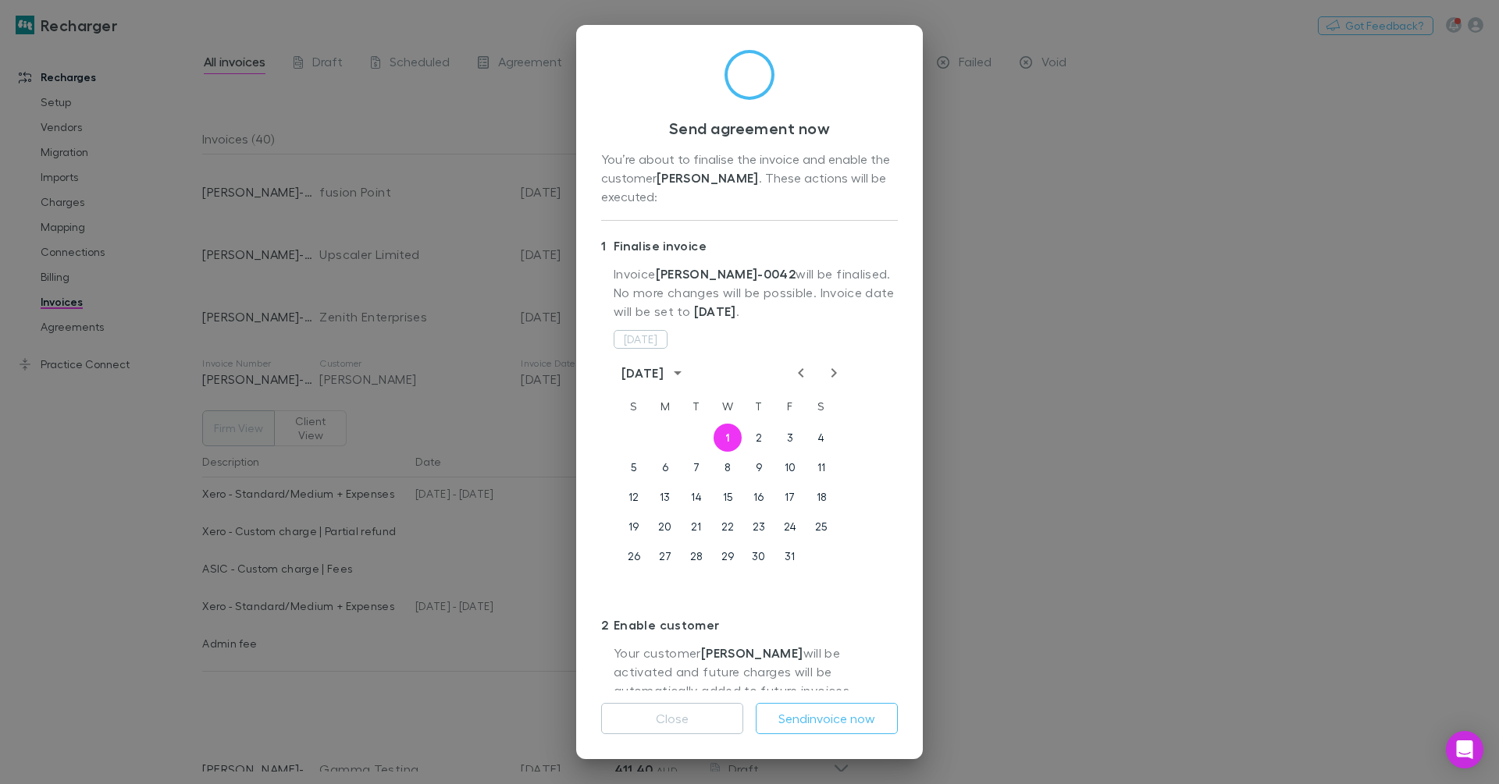
click at [681, 374] on icon "calendar view is open, switch to year view" at bounding box center [678, 374] width 8 height 4
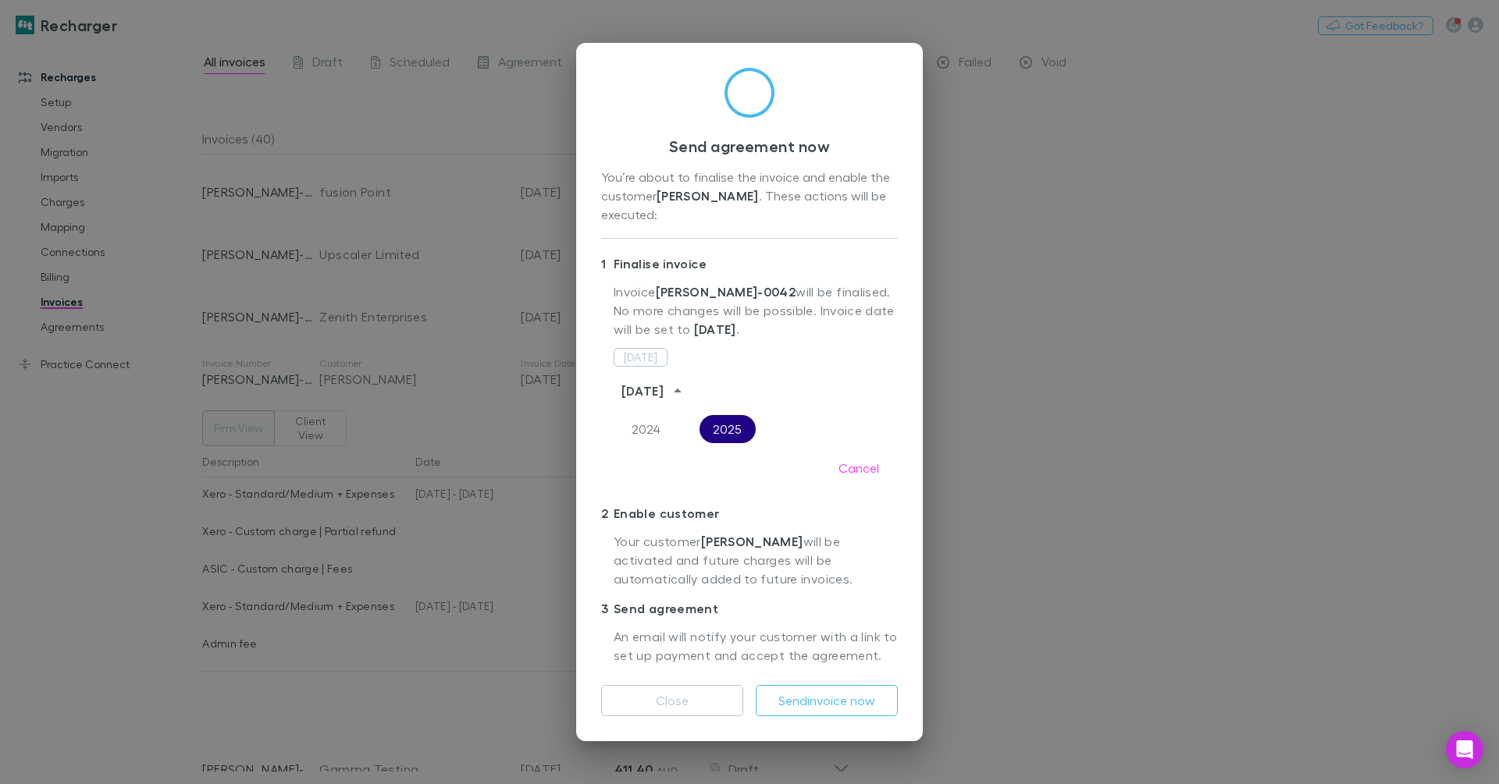
click at [724, 429] on button "2025" at bounding box center [727, 429] width 56 height 28
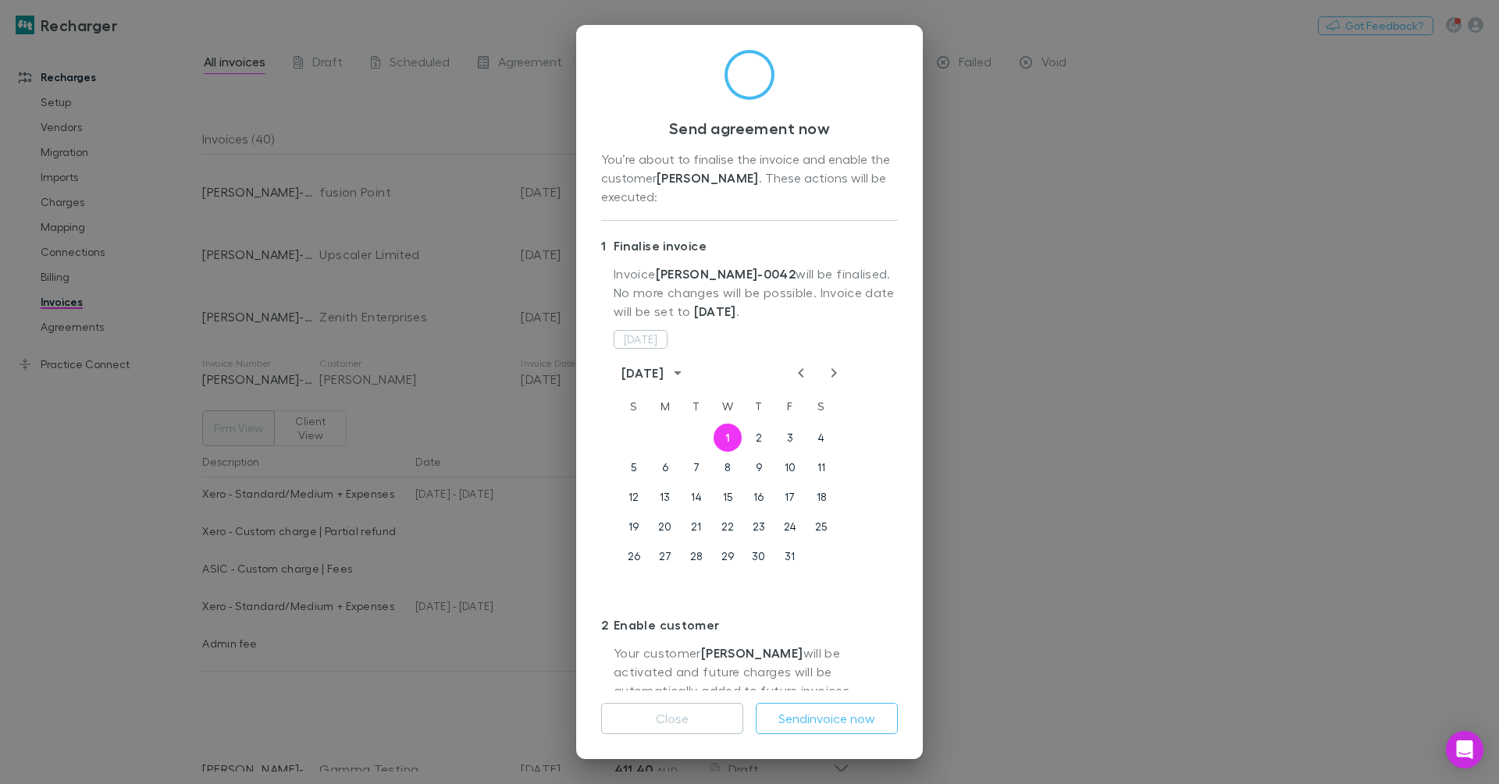
click at [664, 372] on div "[DATE]" at bounding box center [642, 373] width 42 height 19
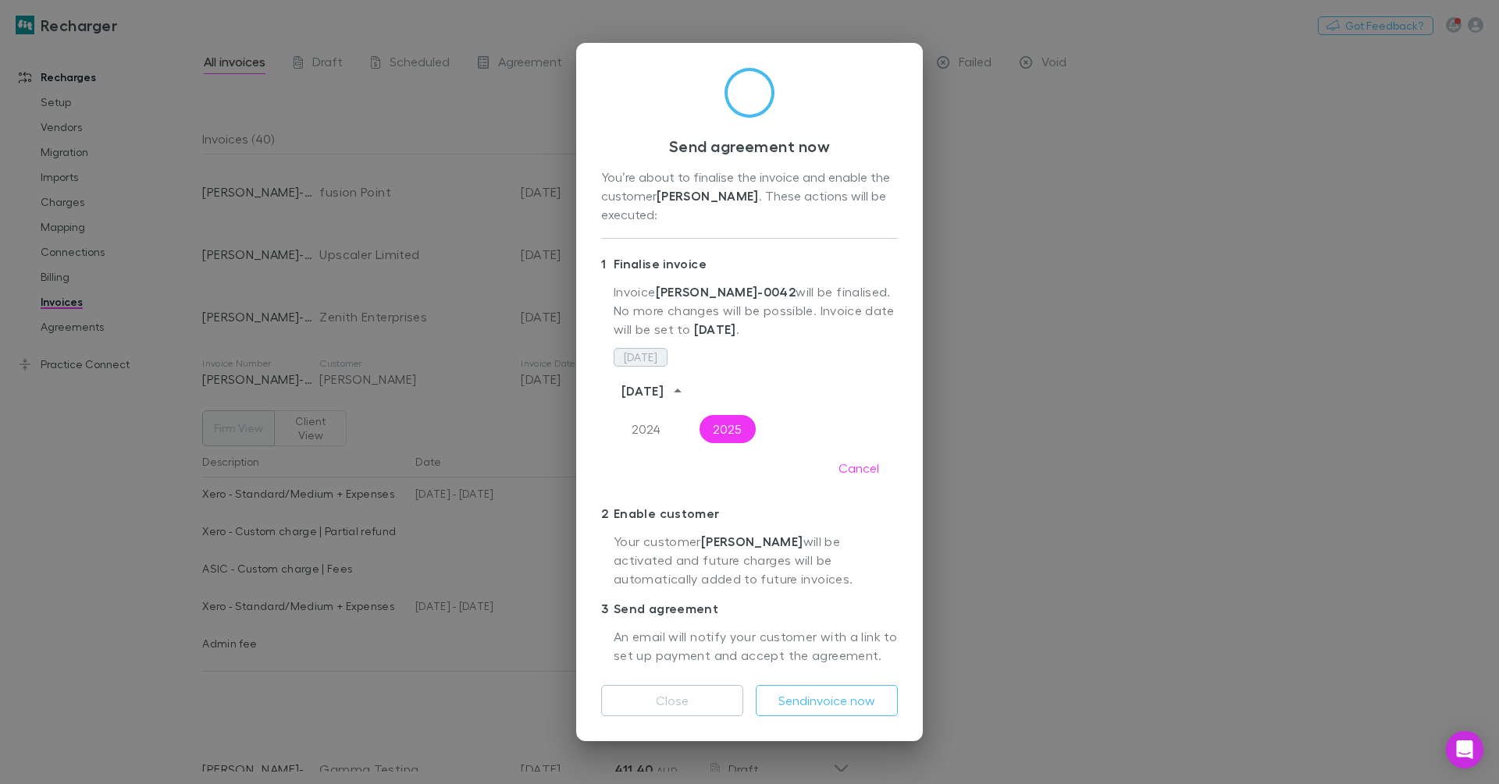
click at [653, 361] on button "[DATE]" at bounding box center [641, 357] width 54 height 19
click at [863, 478] on button "Cancel" at bounding box center [859, 468] width 66 height 25
click at [860, 468] on button "Cancel" at bounding box center [859, 468] width 66 height 25
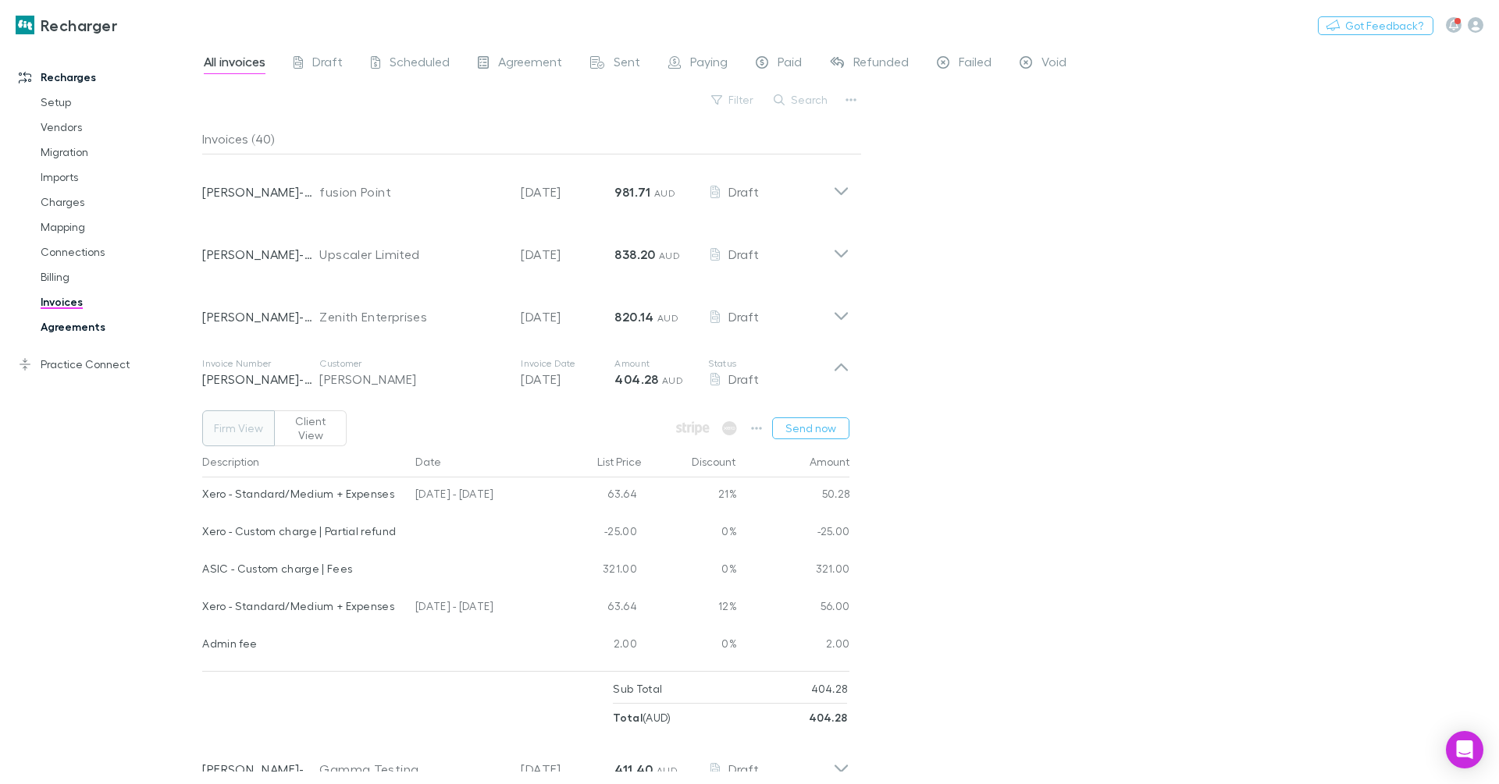
click at [87, 329] on link "Agreements" at bounding box center [112, 327] width 174 height 25
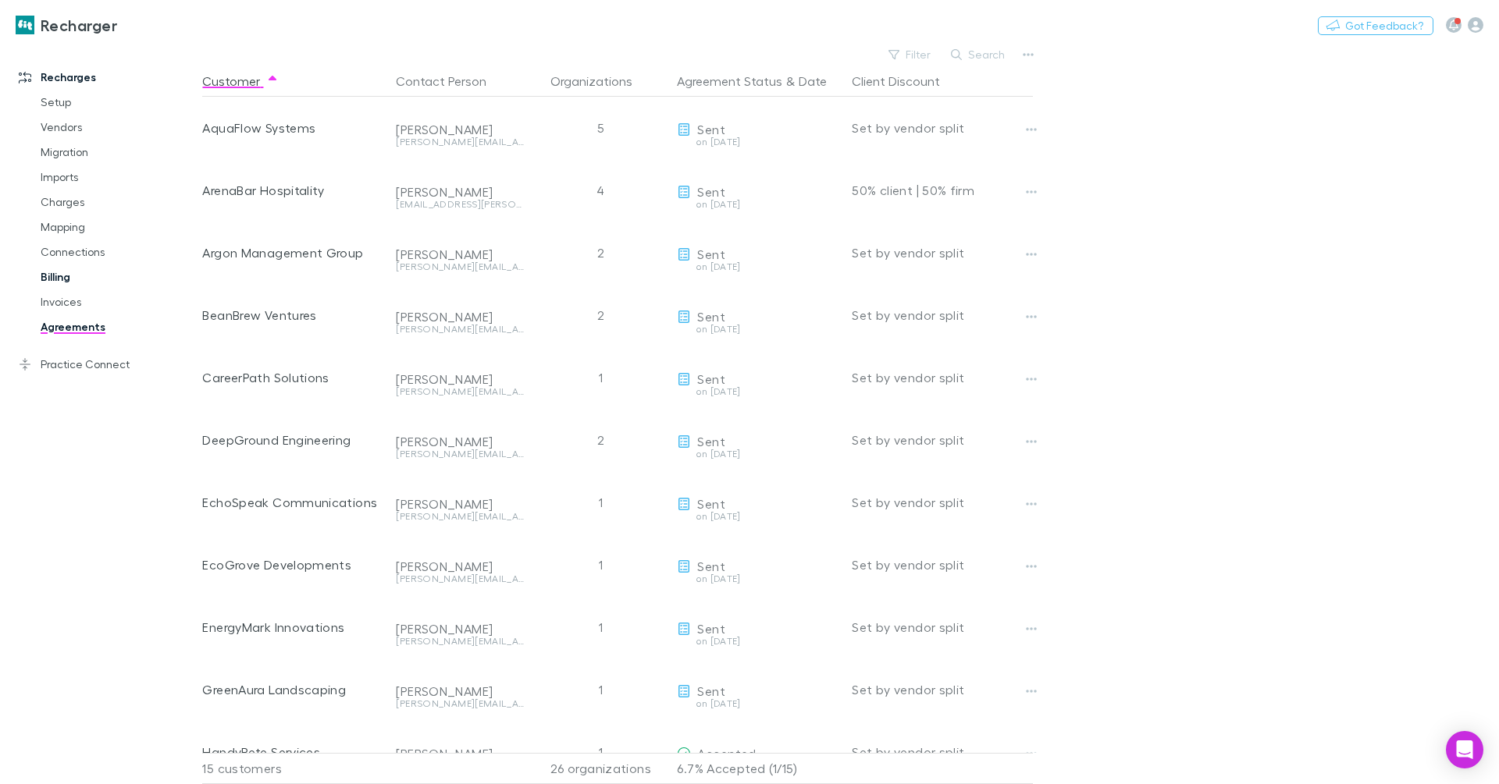
click at [61, 283] on link "Billing" at bounding box center [112, 277] width 174 height 25
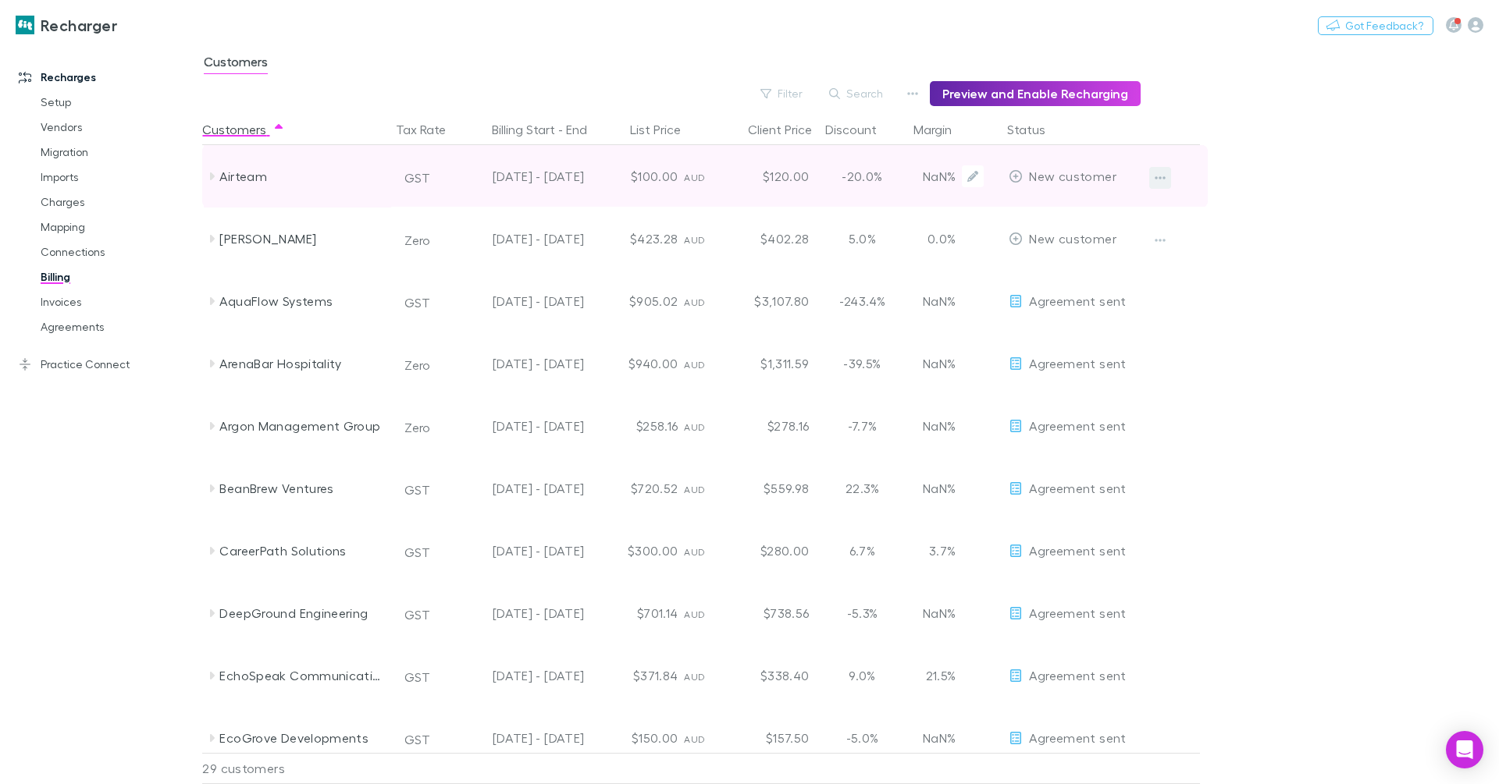
click at [1159, 172] on icon "button" at bounding box center [1159, 178] width 11 height 12
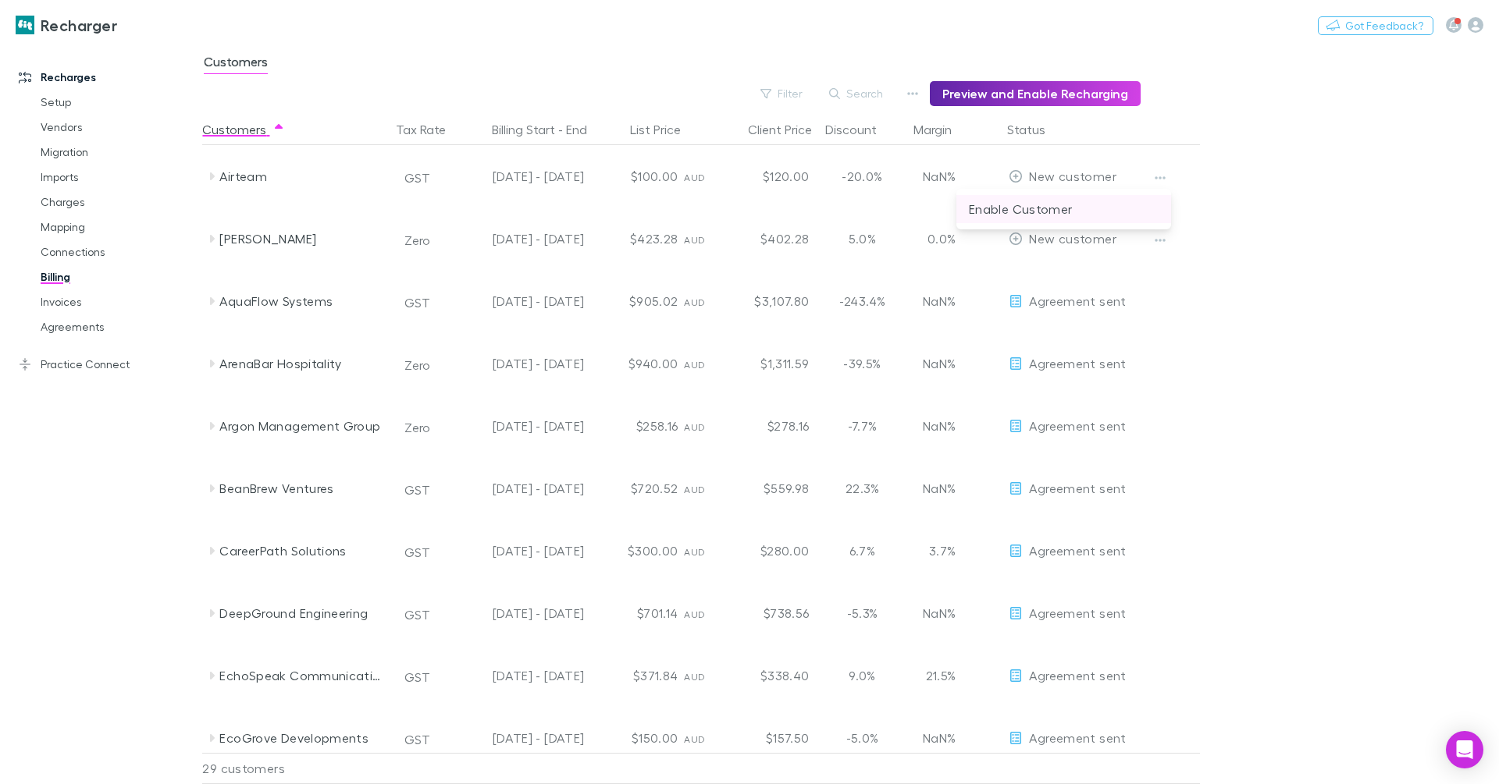
click at [1067, 206] on p "Enable Customer" at bounding box center [1064, 209] width 190 height 19
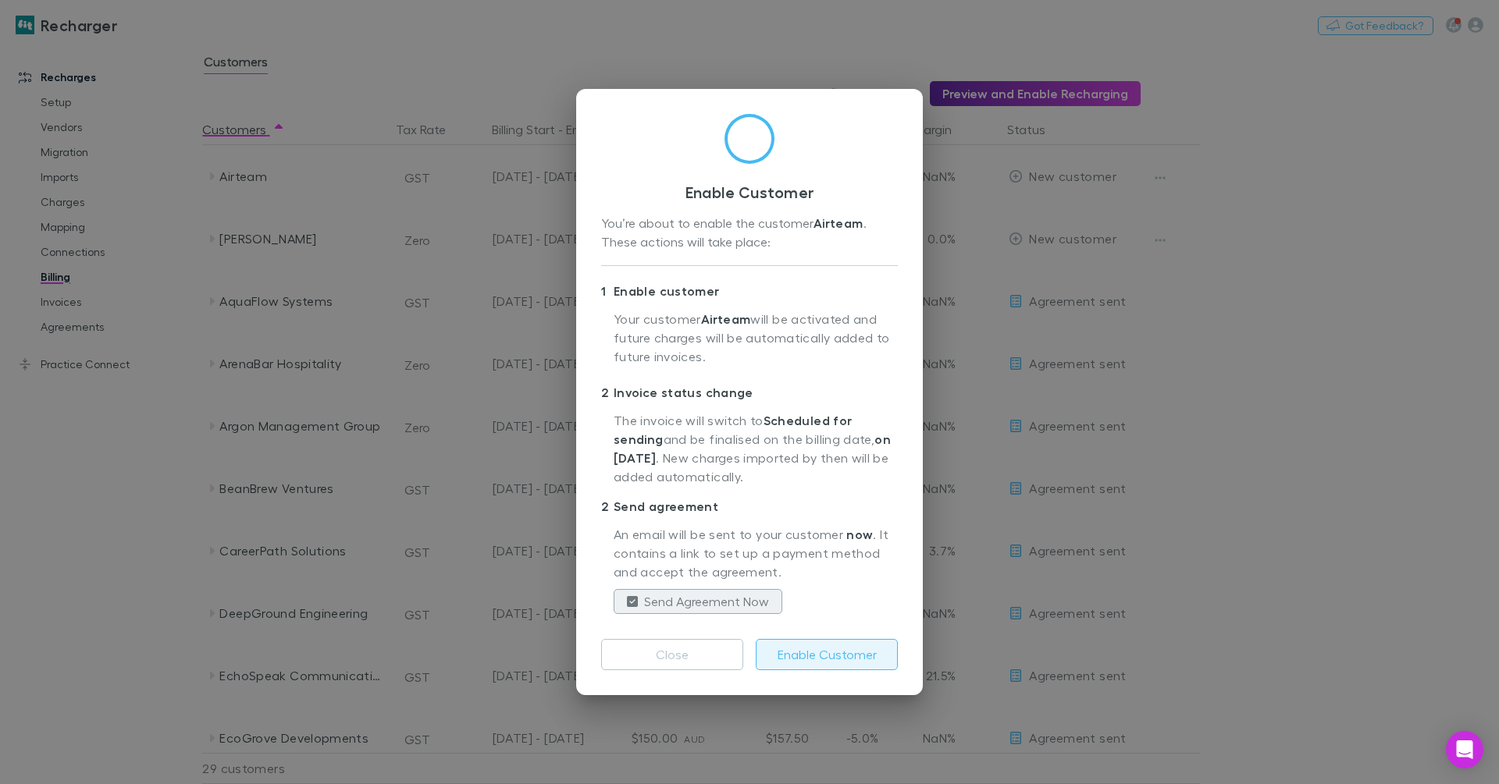
click at [834, 656] on button "Enable Customer" at bounding box center [827, 654] width 142 height 31
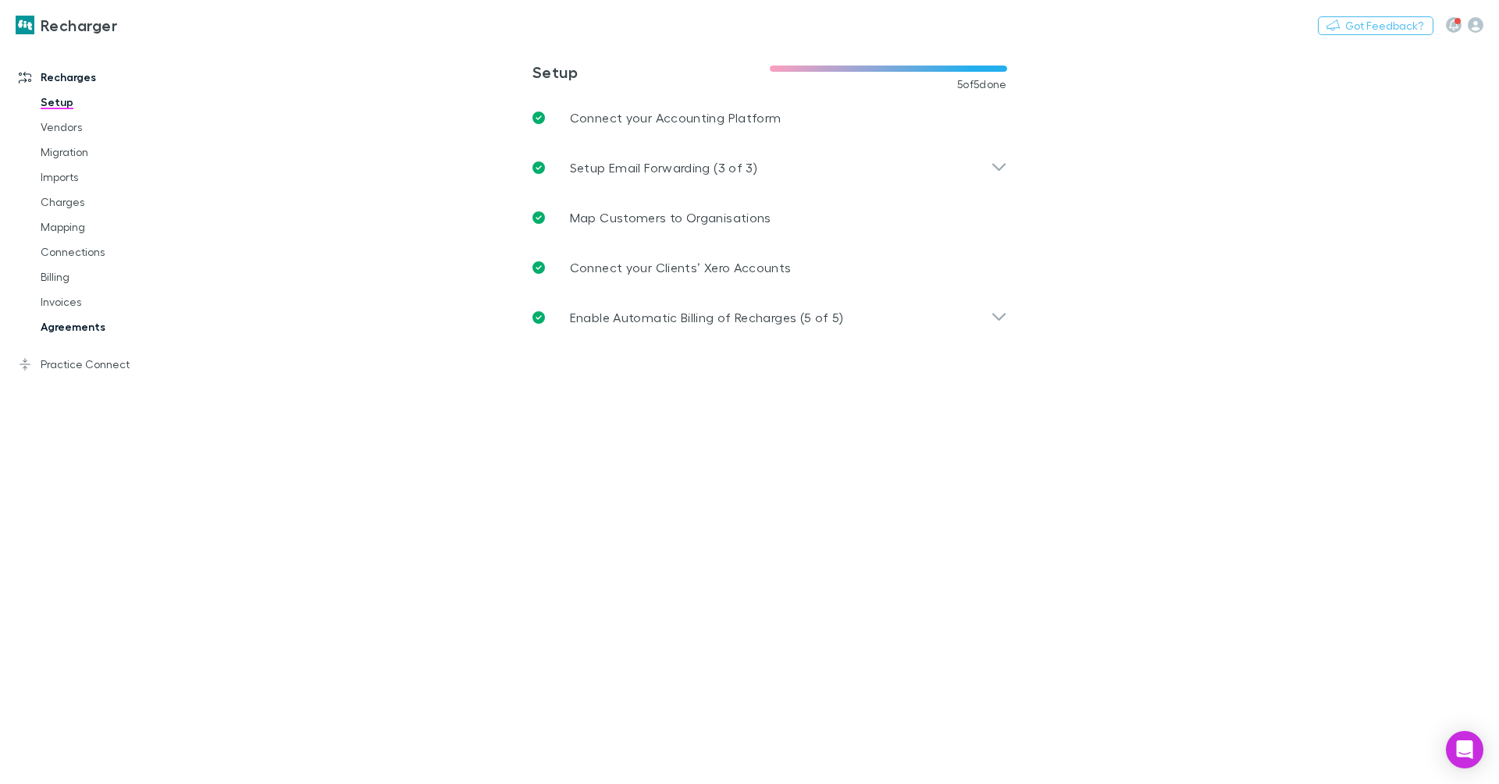
drag, startPoint x: 107, startPoint y: 368, endPoint x: 96, endPoint y: 338, distance: 31.6
click at [107, 368] on link "Practice Connect" at bounding box center [101, 364] width 196 height 25
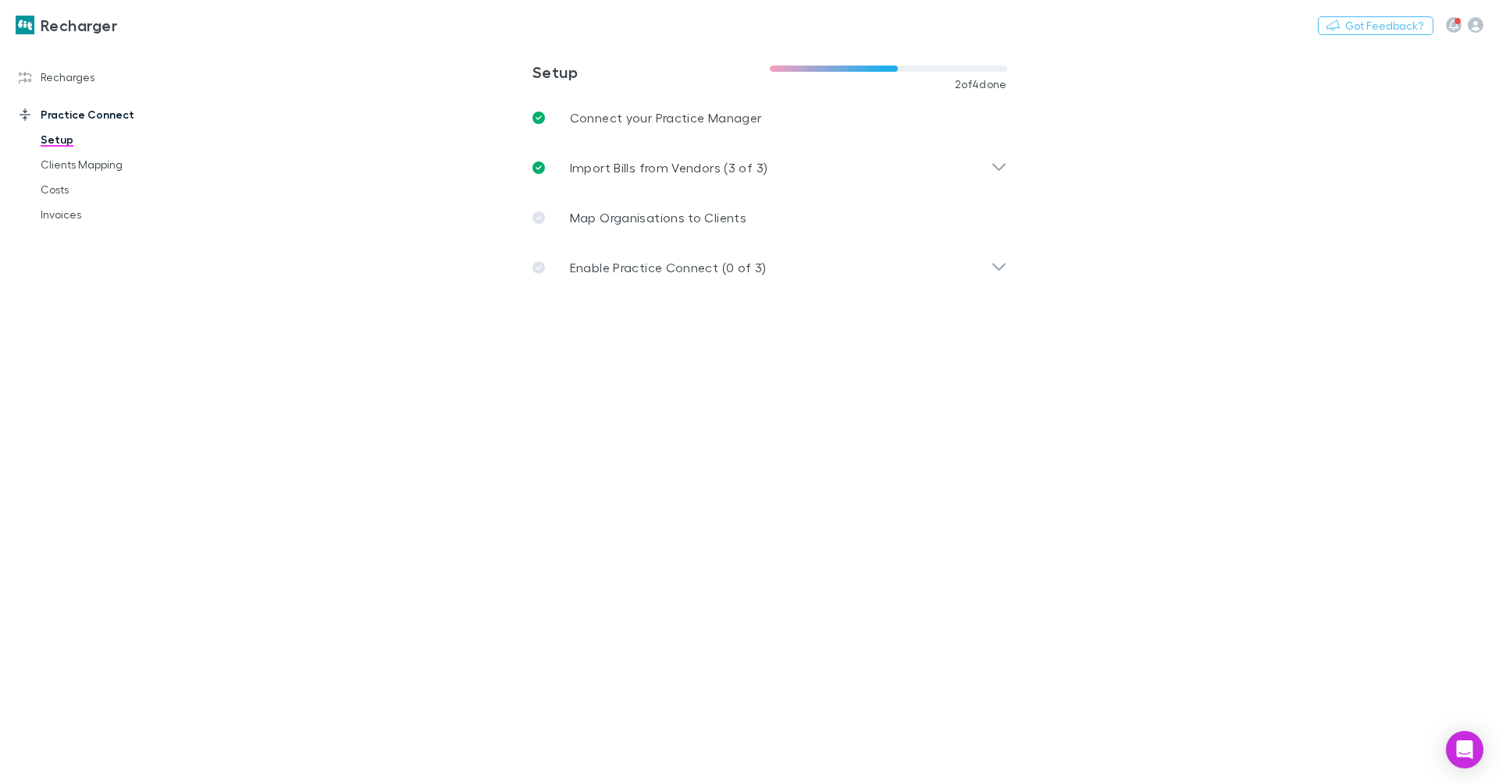
click at [93, 326] on div "Recharges Setup Vendors Migration Imports Charges Mapping Connections Billing I…" at bounding box center [101, 404] width 202 height 710
click at [62, 79] on link "Recharges" at bounding box center [101, 77] width 196 height 25
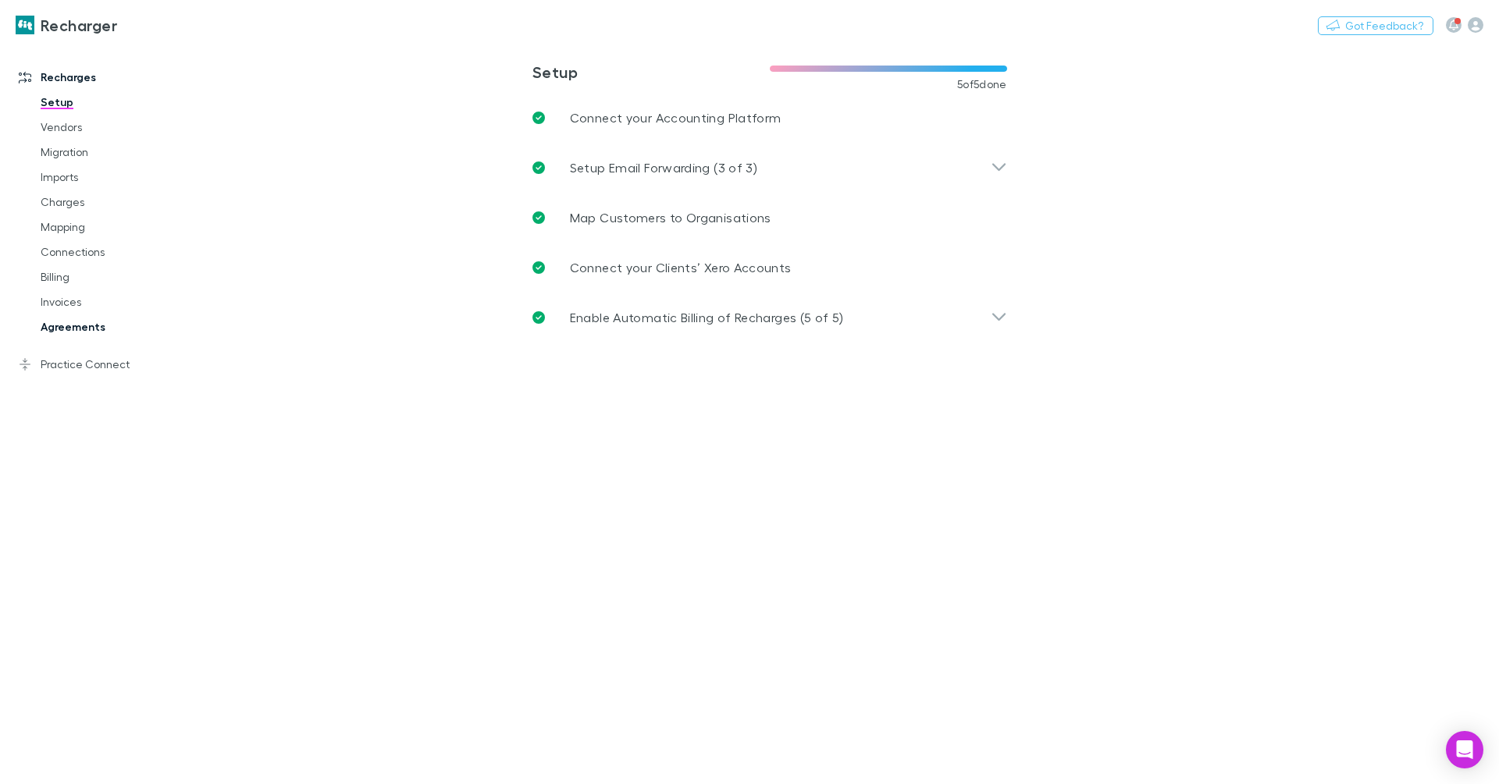
click at [84, 326] on link "Agreements" at bounding box center [112, 327] width 174 height 25
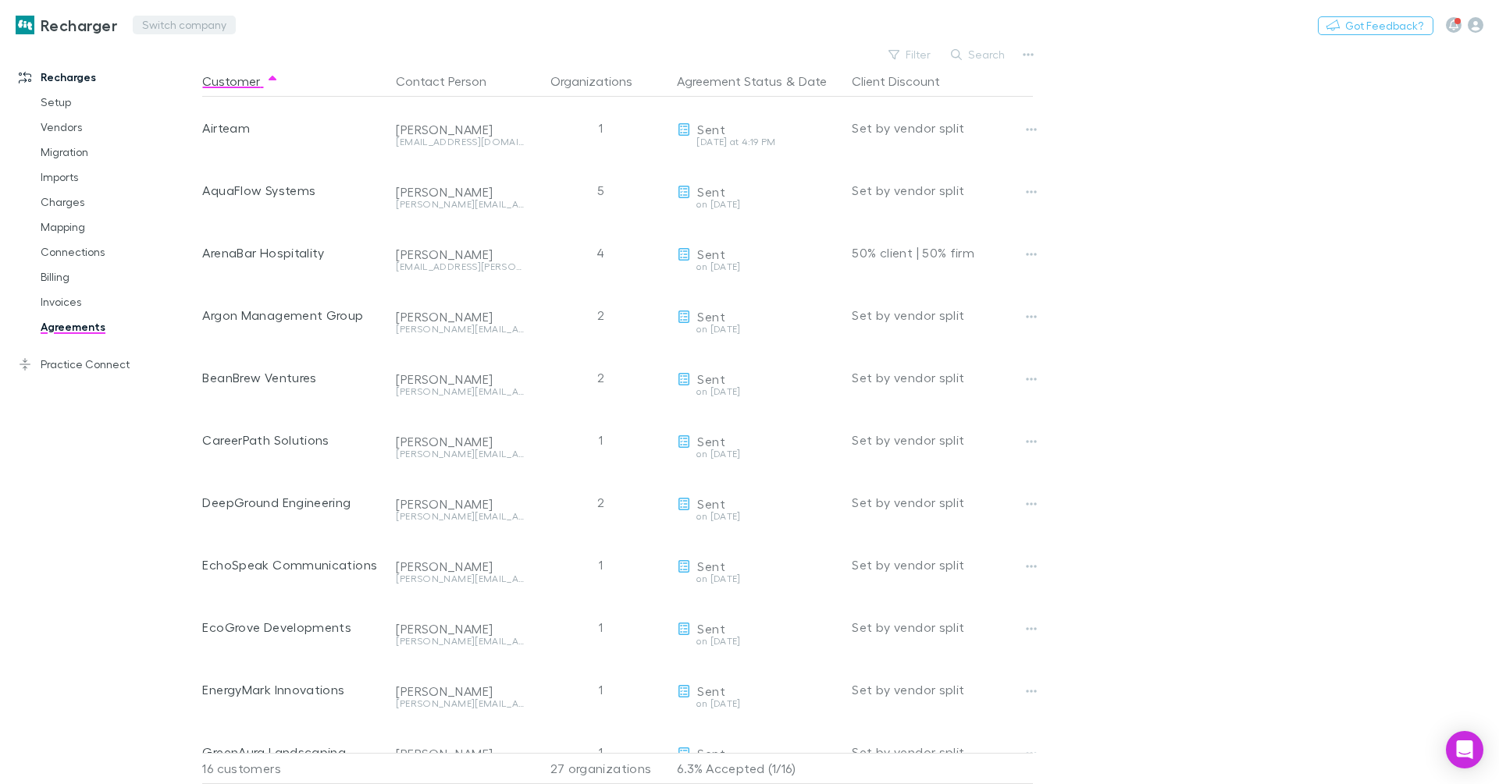
click at [217, 23] on button "Switch company" at bounding box center [184, 25] width 103 height 19
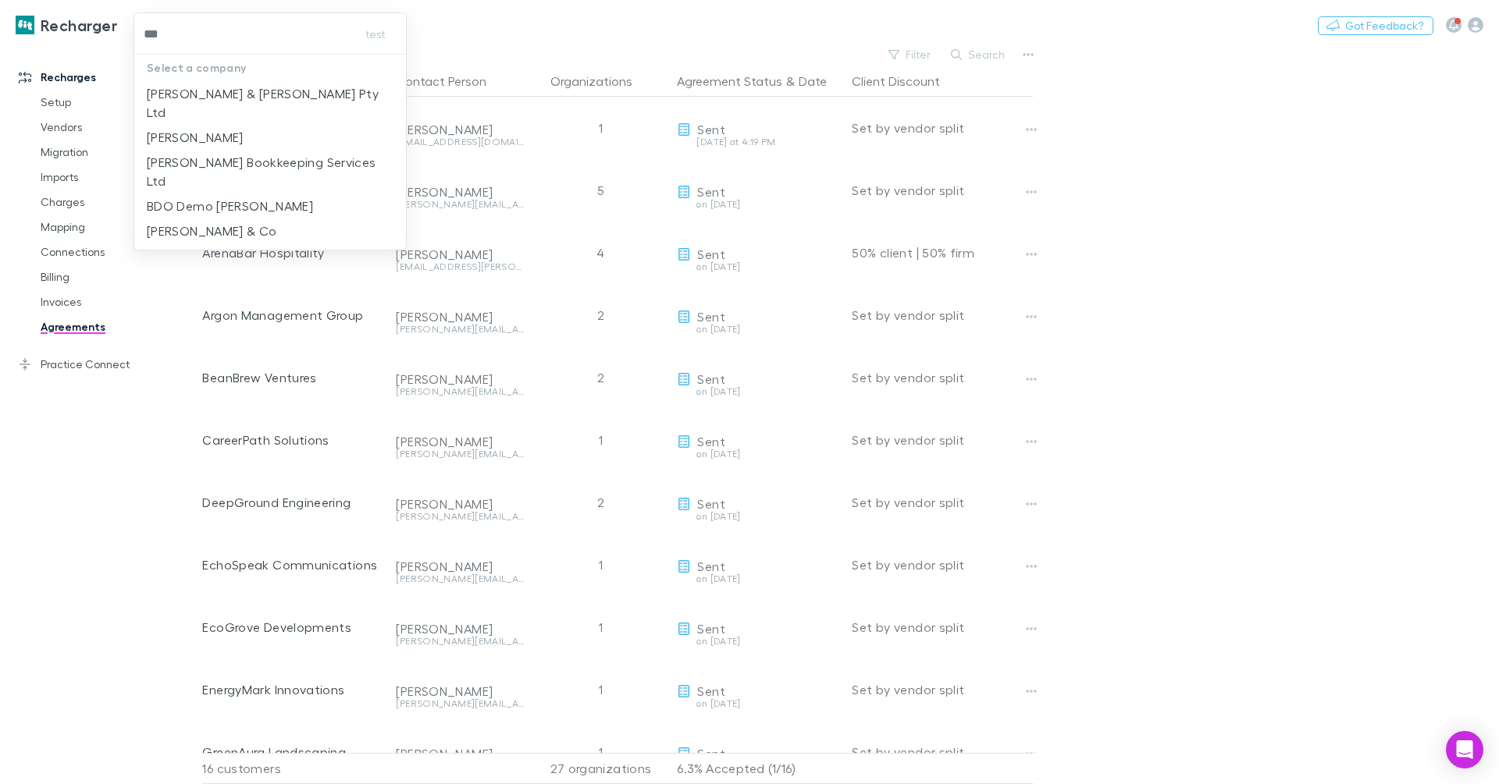
type input "****"
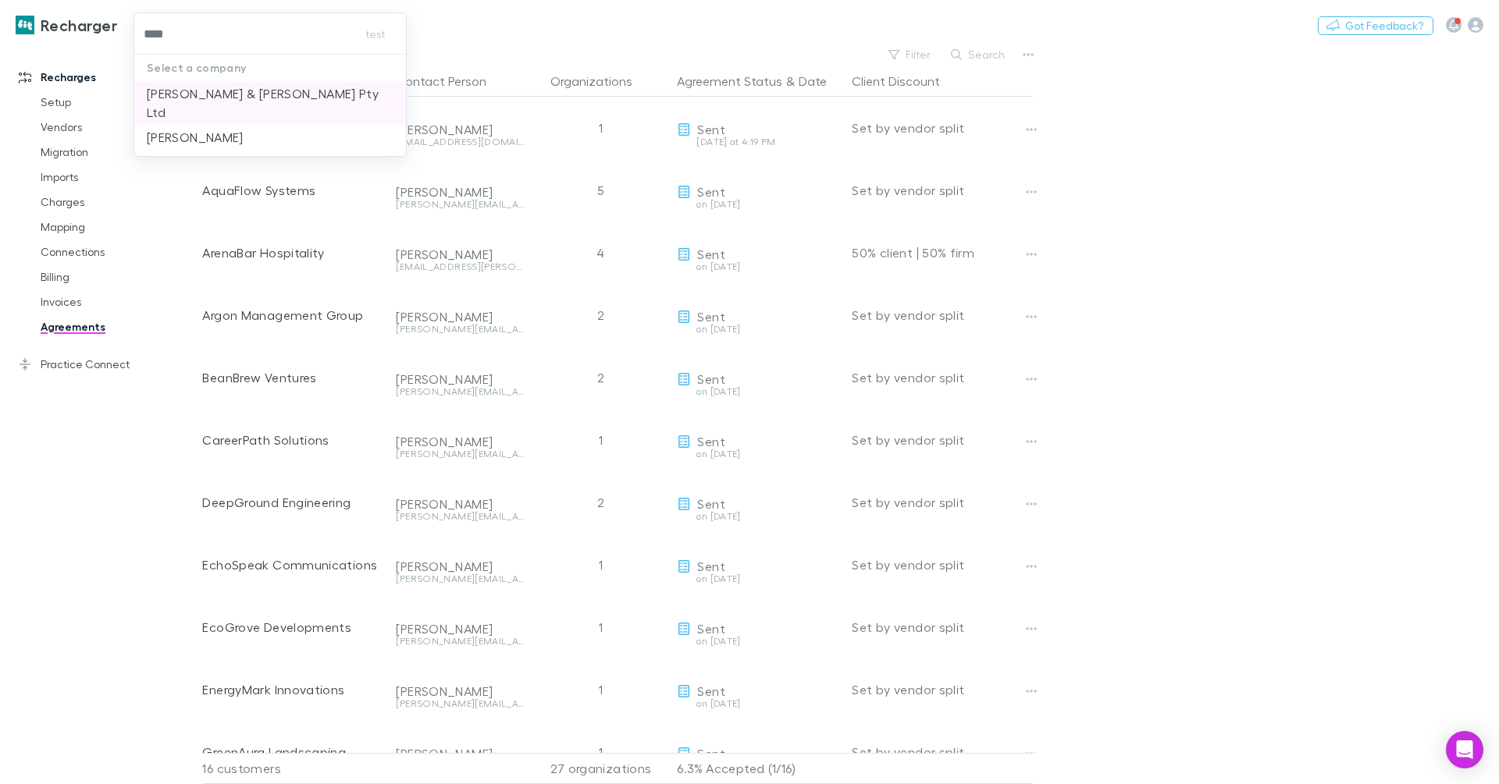
click at [227, 83] on li "[PERSON_NAME] & [PERSON_NAME] Pty Ltd" at bounding box center [270, 103] width 272 height 44
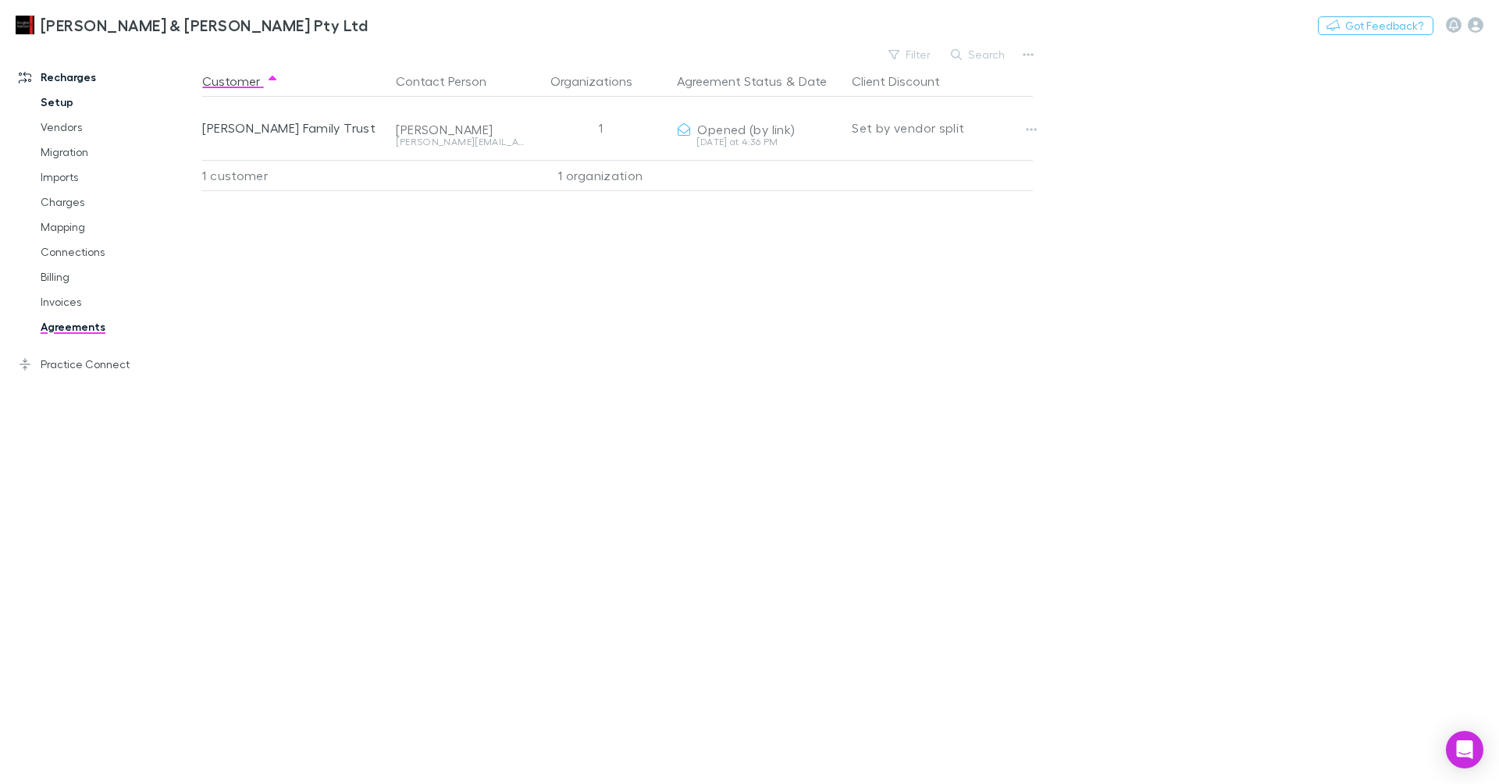
click at [53, 103] on link "Setup" at bounding box center [112, 102] width 174 height 25
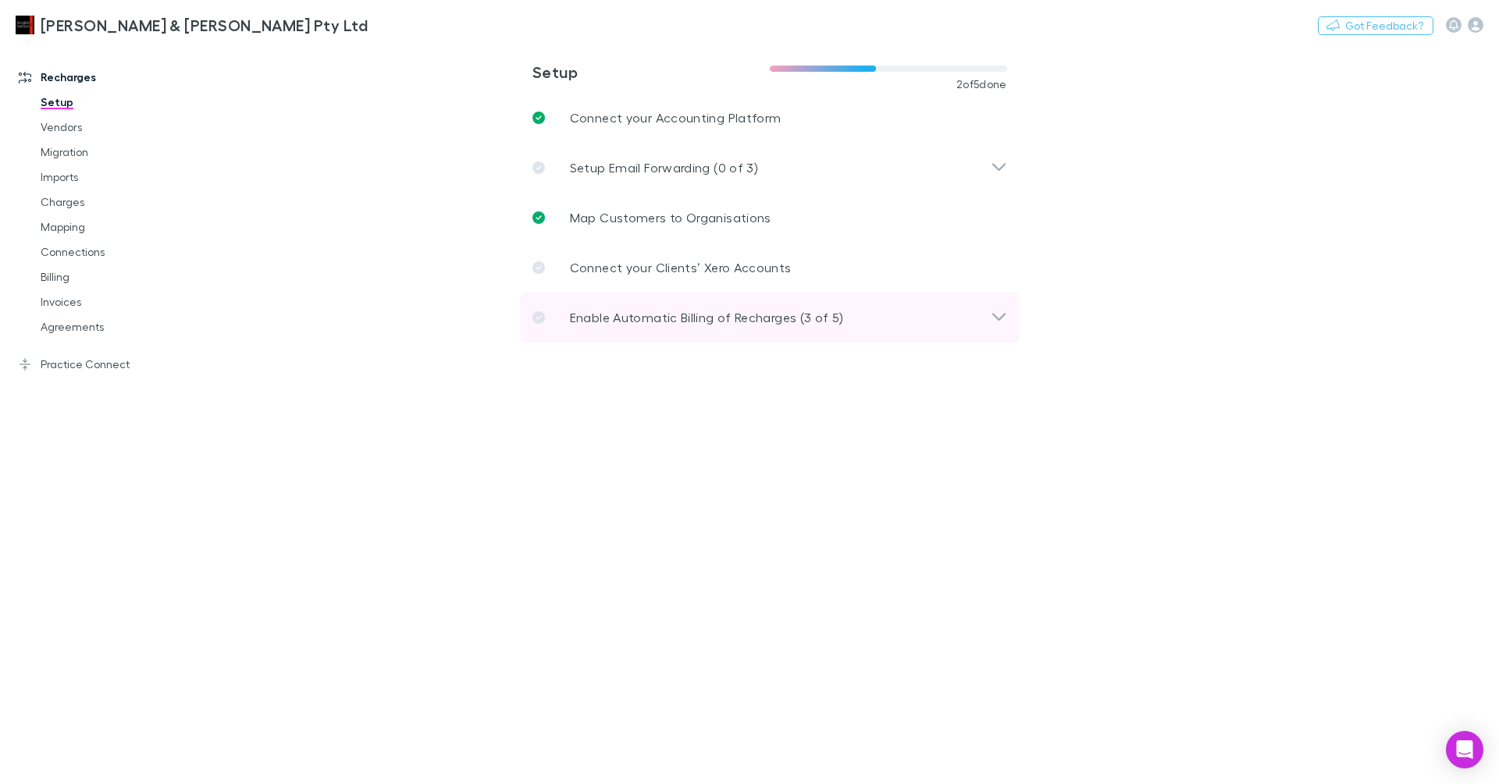
click at [619, 311] on p "Enable Automatic Billing of Recharges (3 of 5)" at bounding box center [707, 317] width 274 height 19
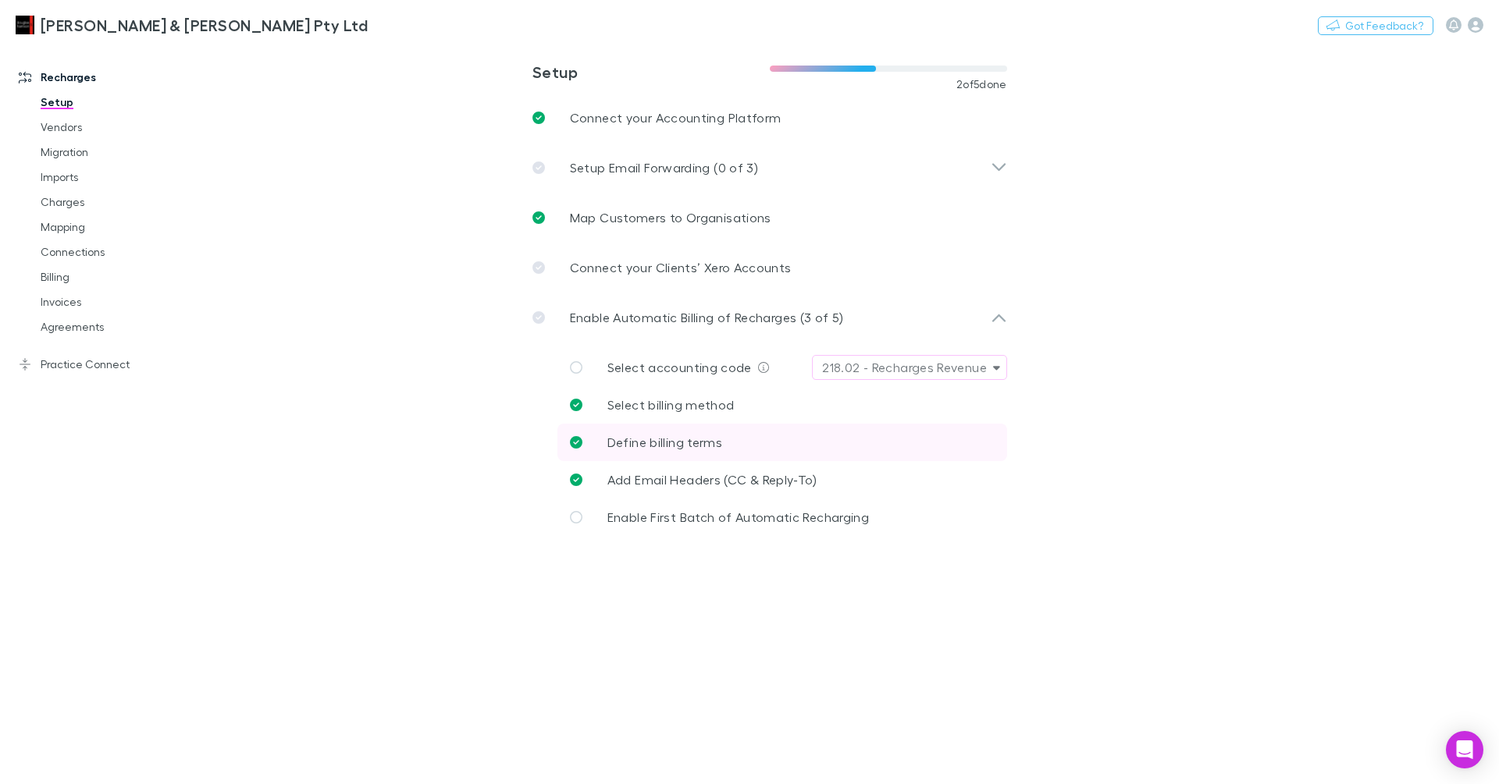
click at [710, 439] on span "Define billing terms" at bounding box center [664, 442] width 115 height 15
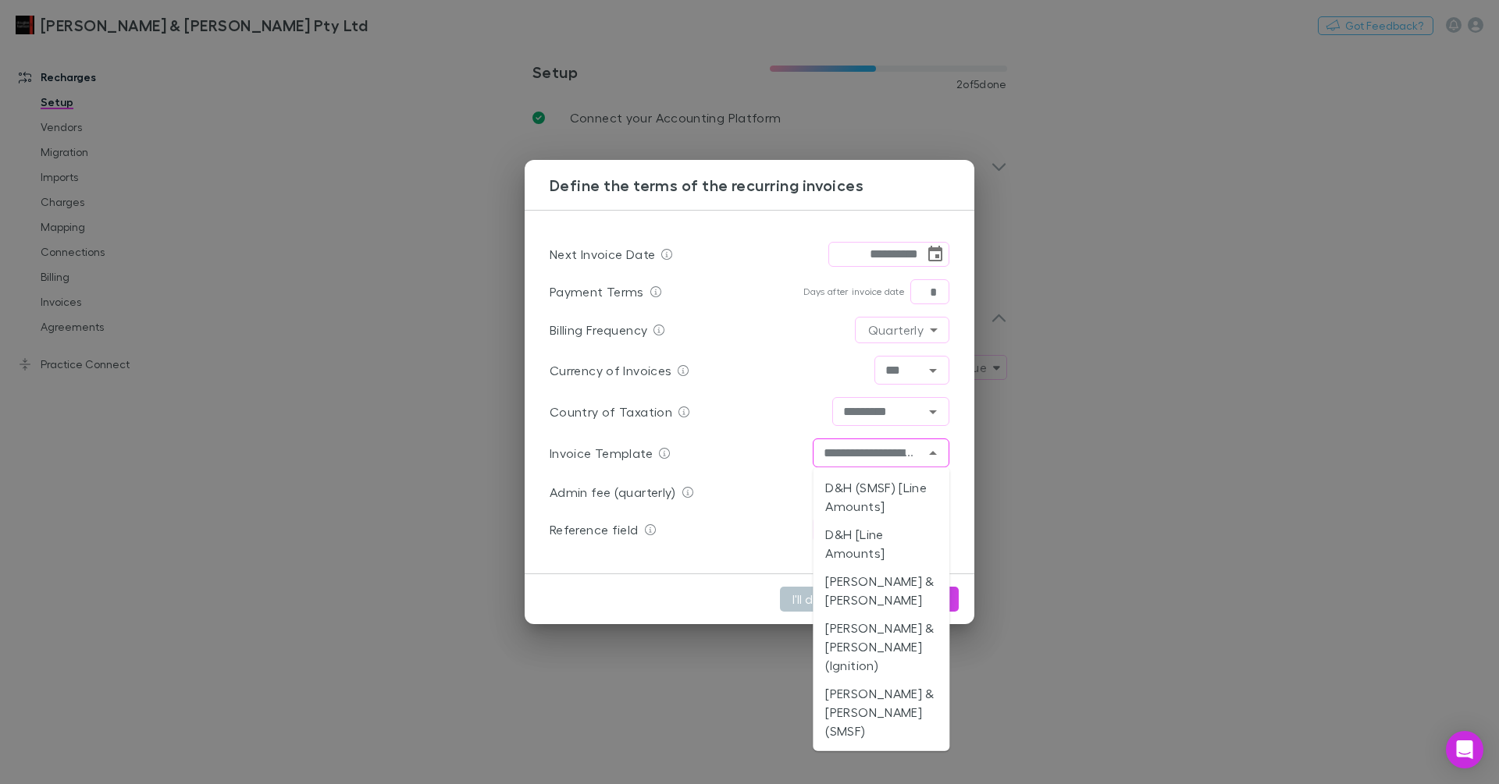
click at [905, 454] on input "**********" at bounding box center [867, 453] width 101 height 20
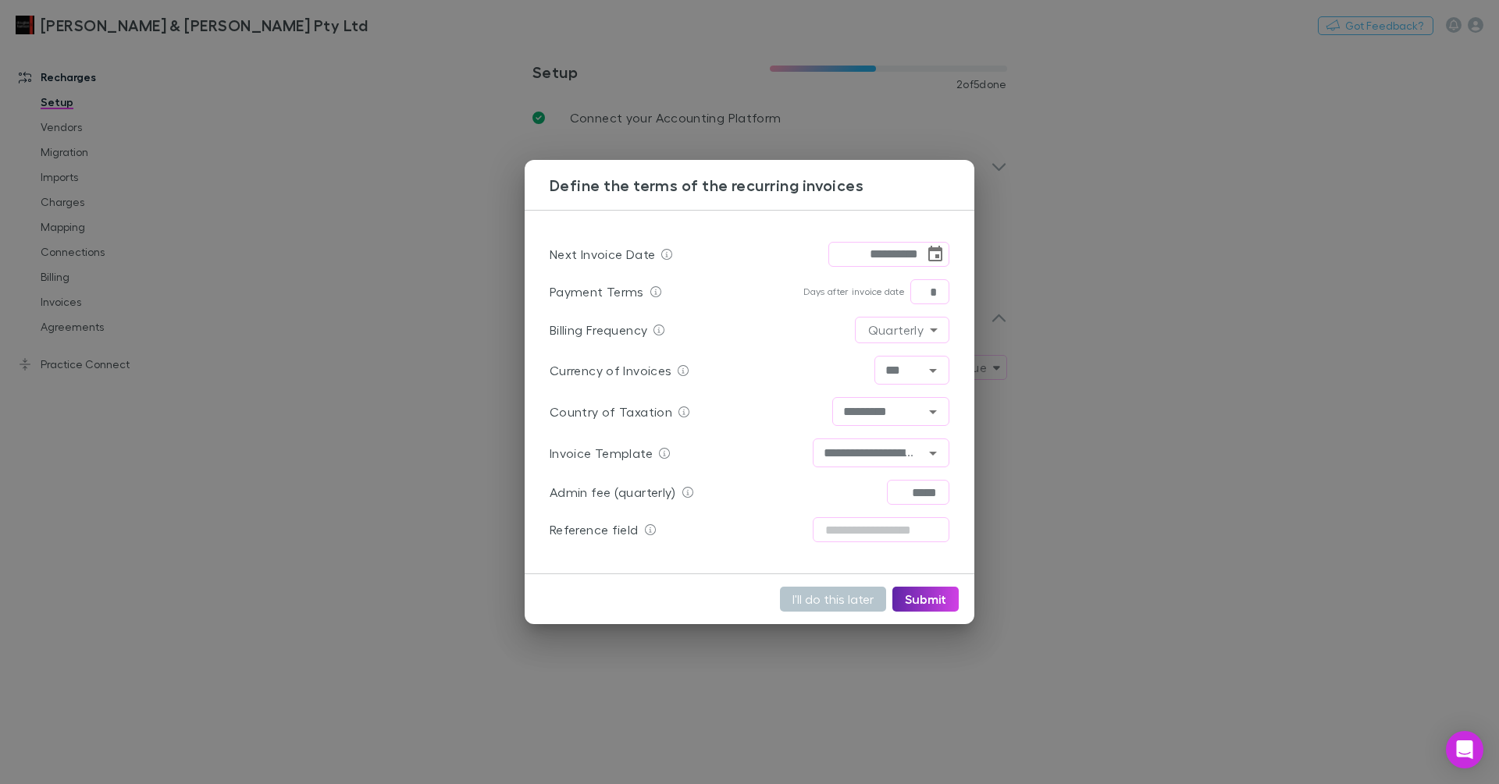
click at [1137, 457] on div "**********" at bounding box center [749, 392] width 1499 height 784
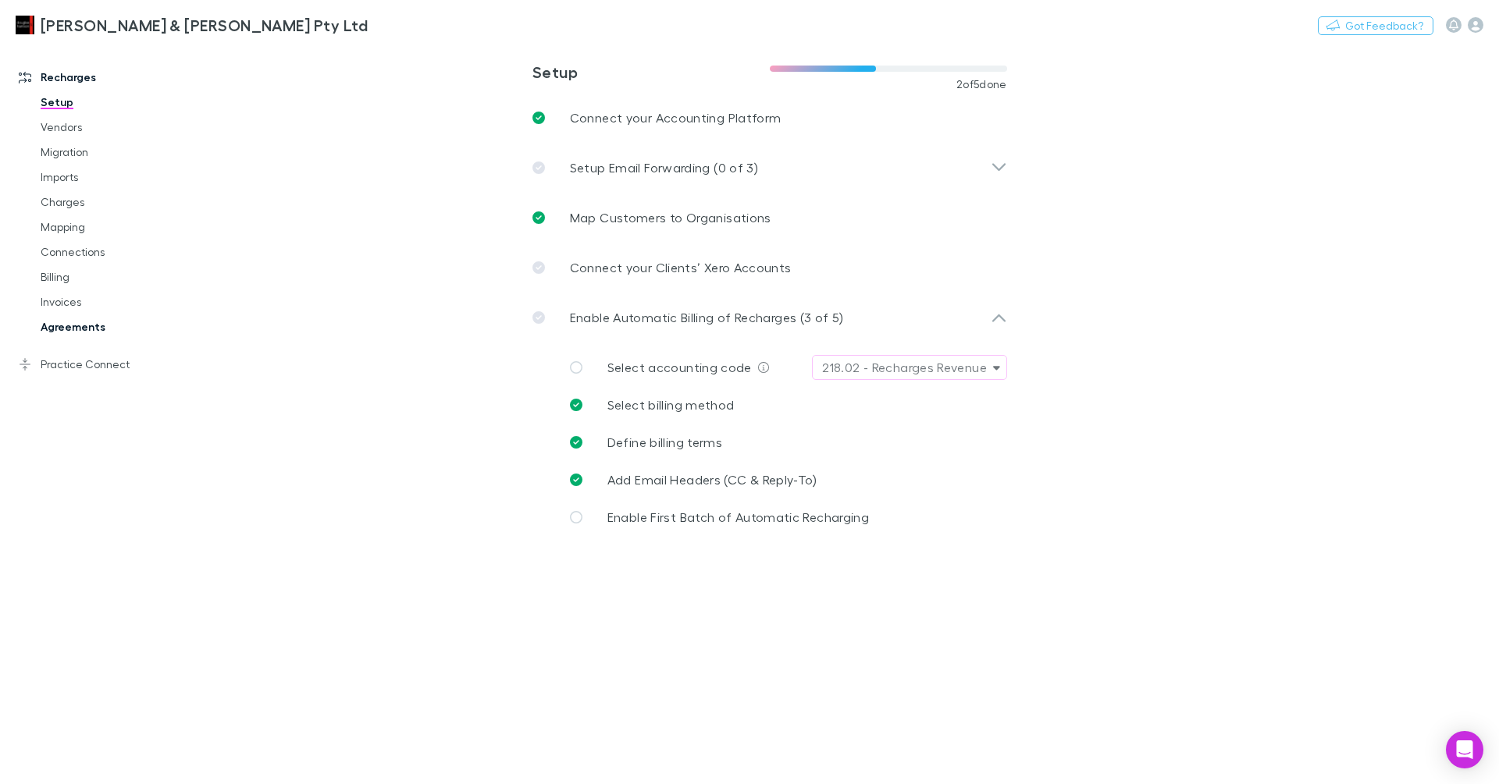
click at [57, 318] on link "Agreements" at bounding box center [112, 327] width 174 height 25
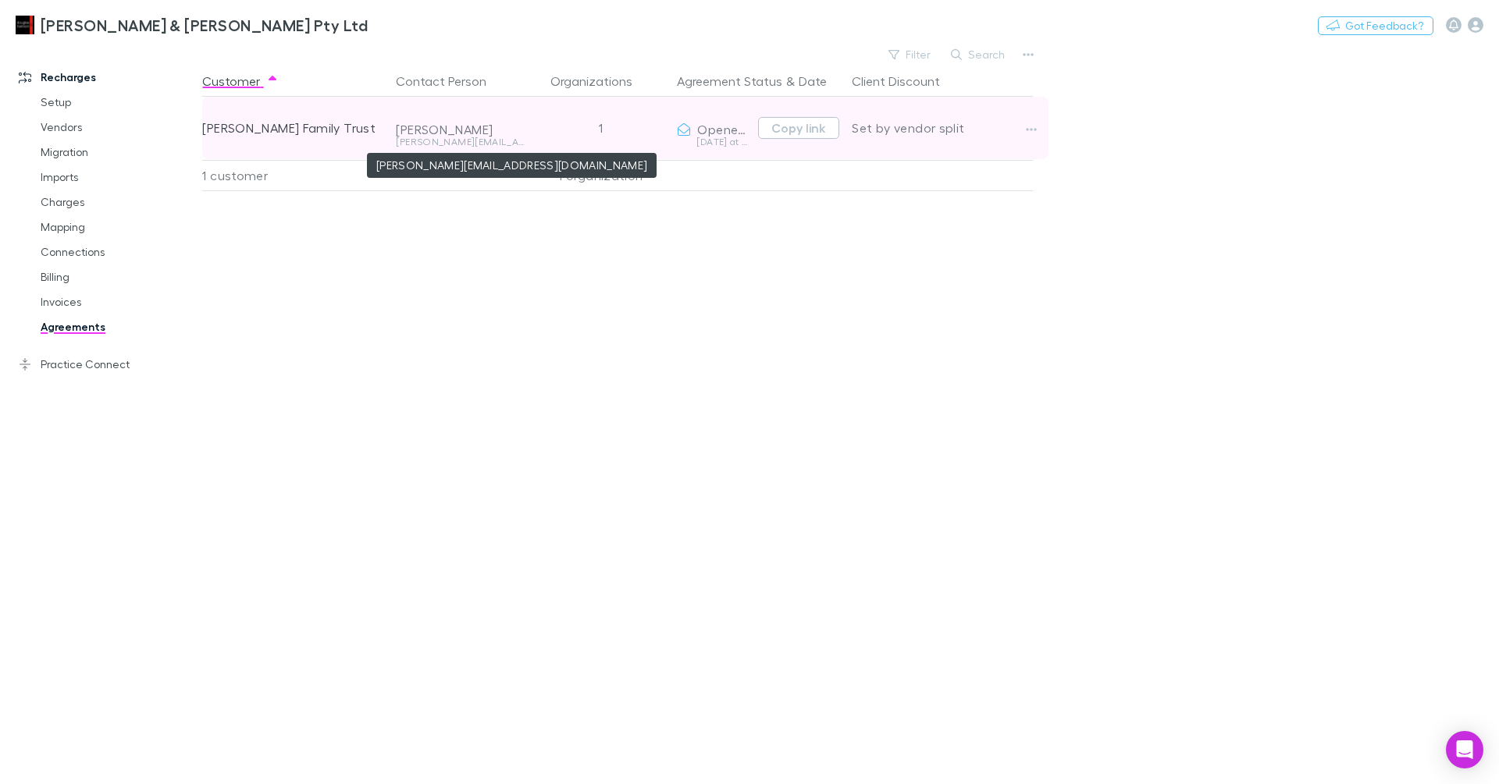
click at [490, 141] on div "marlene@ebejerlawyers.com.au" at bounding box center [460, 141] width 128 height 9
copy div "marlene@ebejerlawyers.com.au"
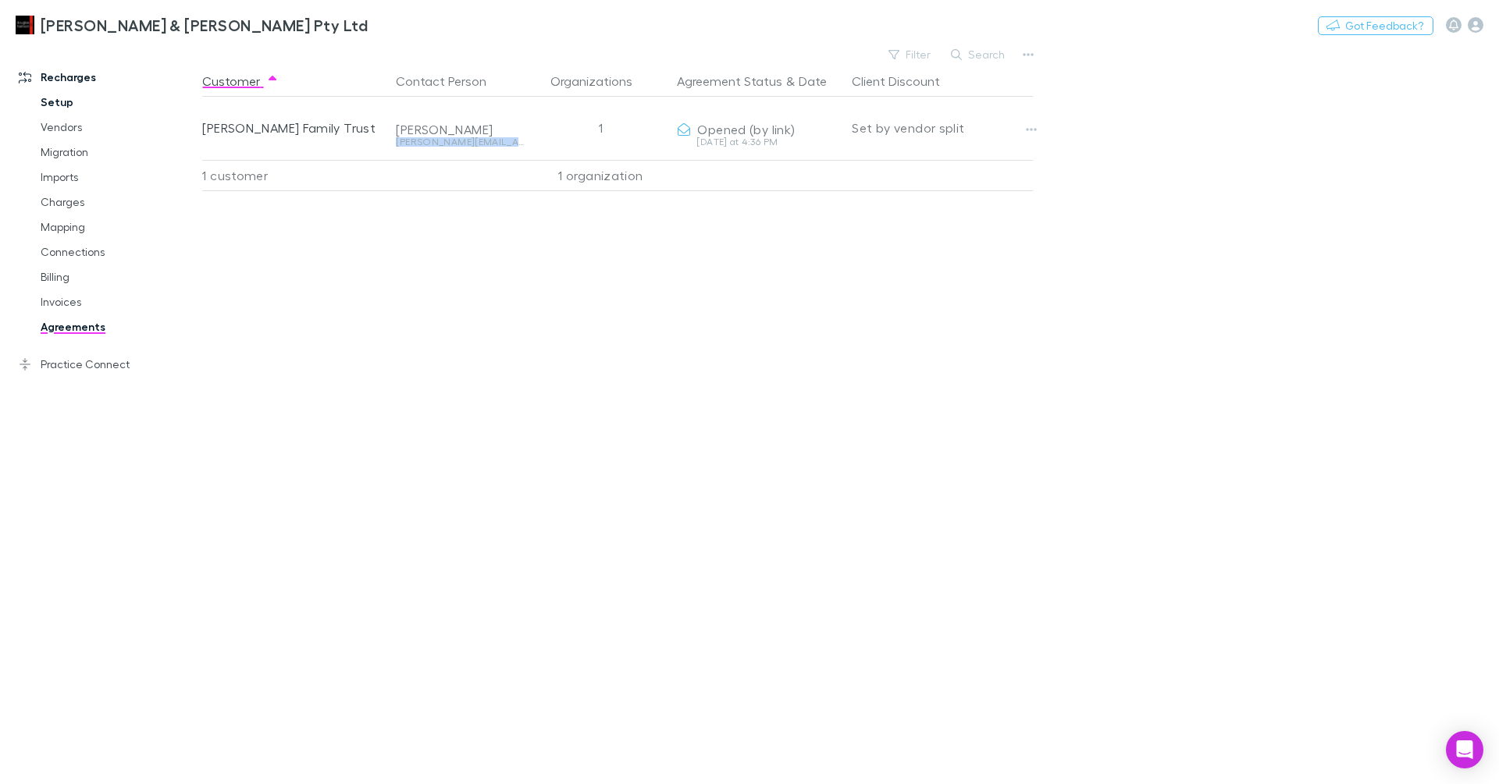
click at [67, 101] on link "Setup" at bounding box center [112, 102] width 174 height 25
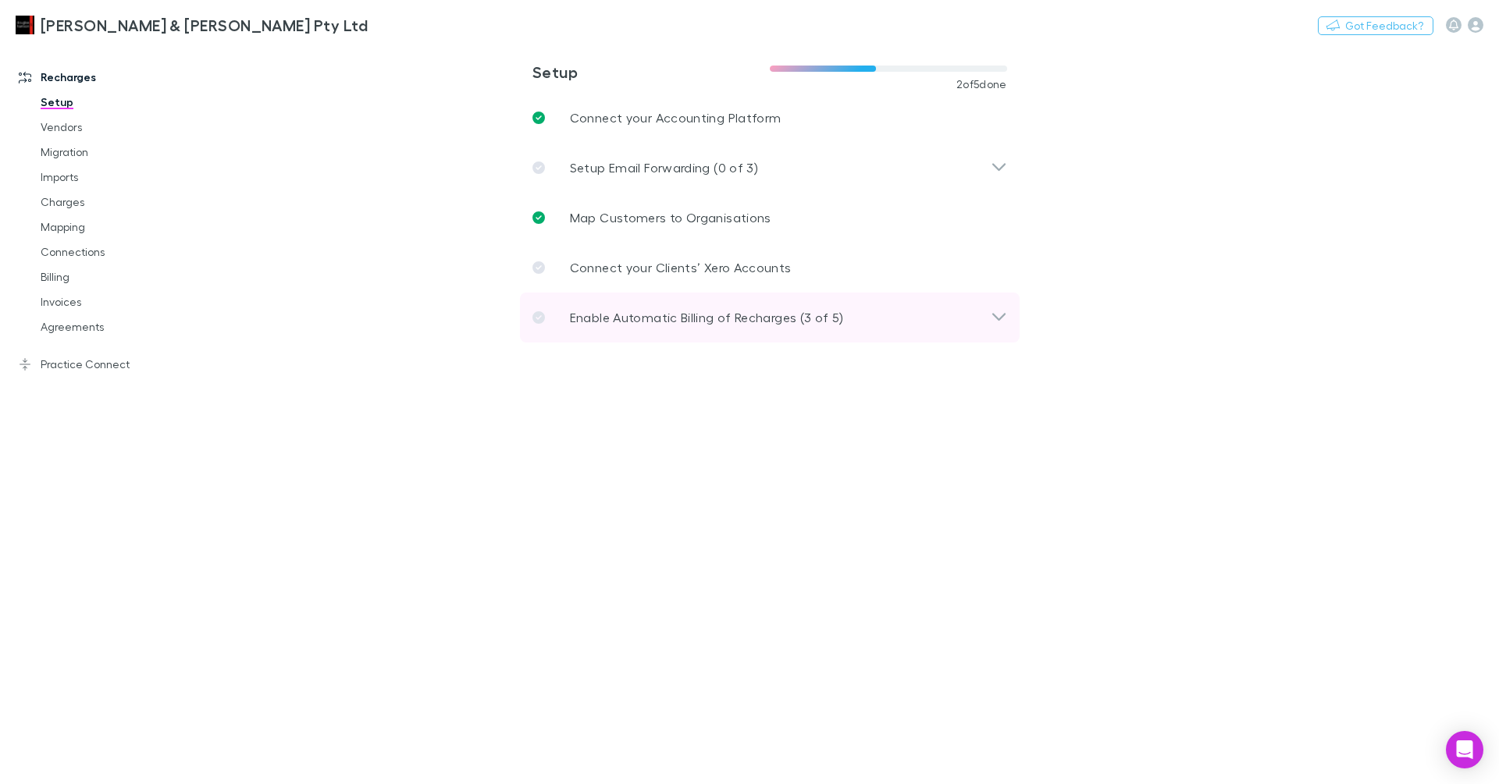
click at [634, 317] on p "Enable Automatic Billing of Recharges (3 of 5)" at bounding box center [707, 317] width 274 height 19
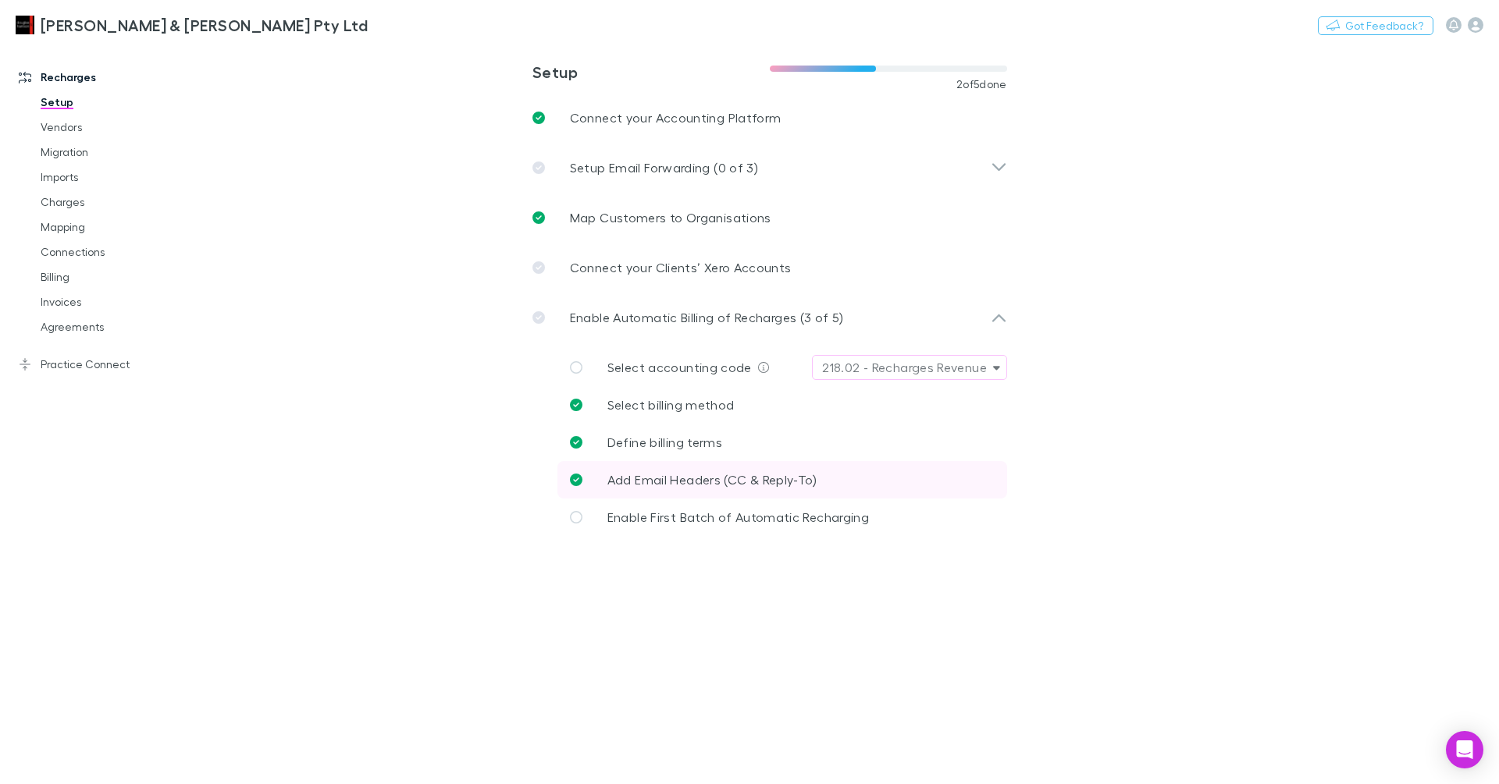
click at [703, 472] on span "Add Email Headers (CC & Reply-To)" at bounding box center [712, 479] width 210 height 15
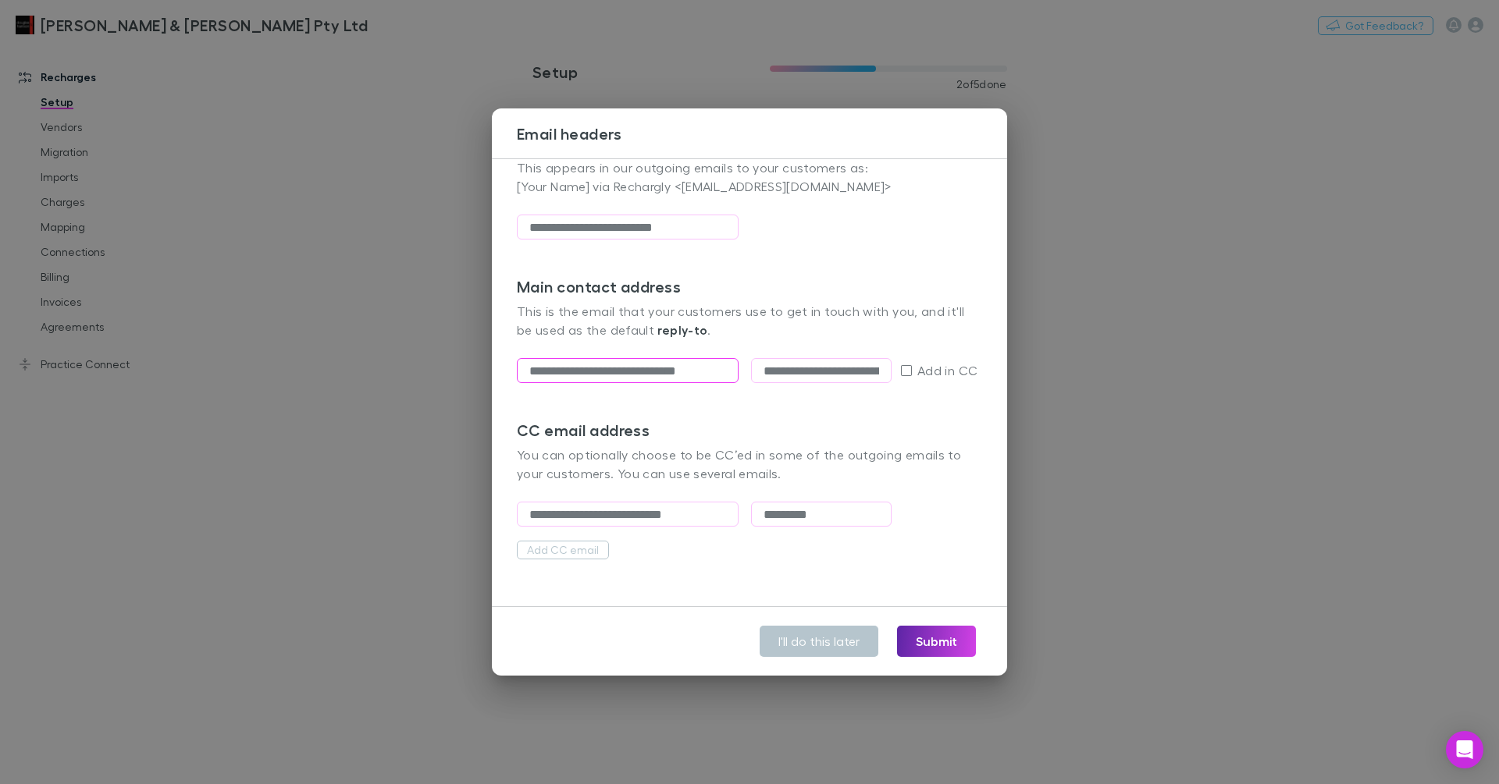
scroll to position [109, 0]
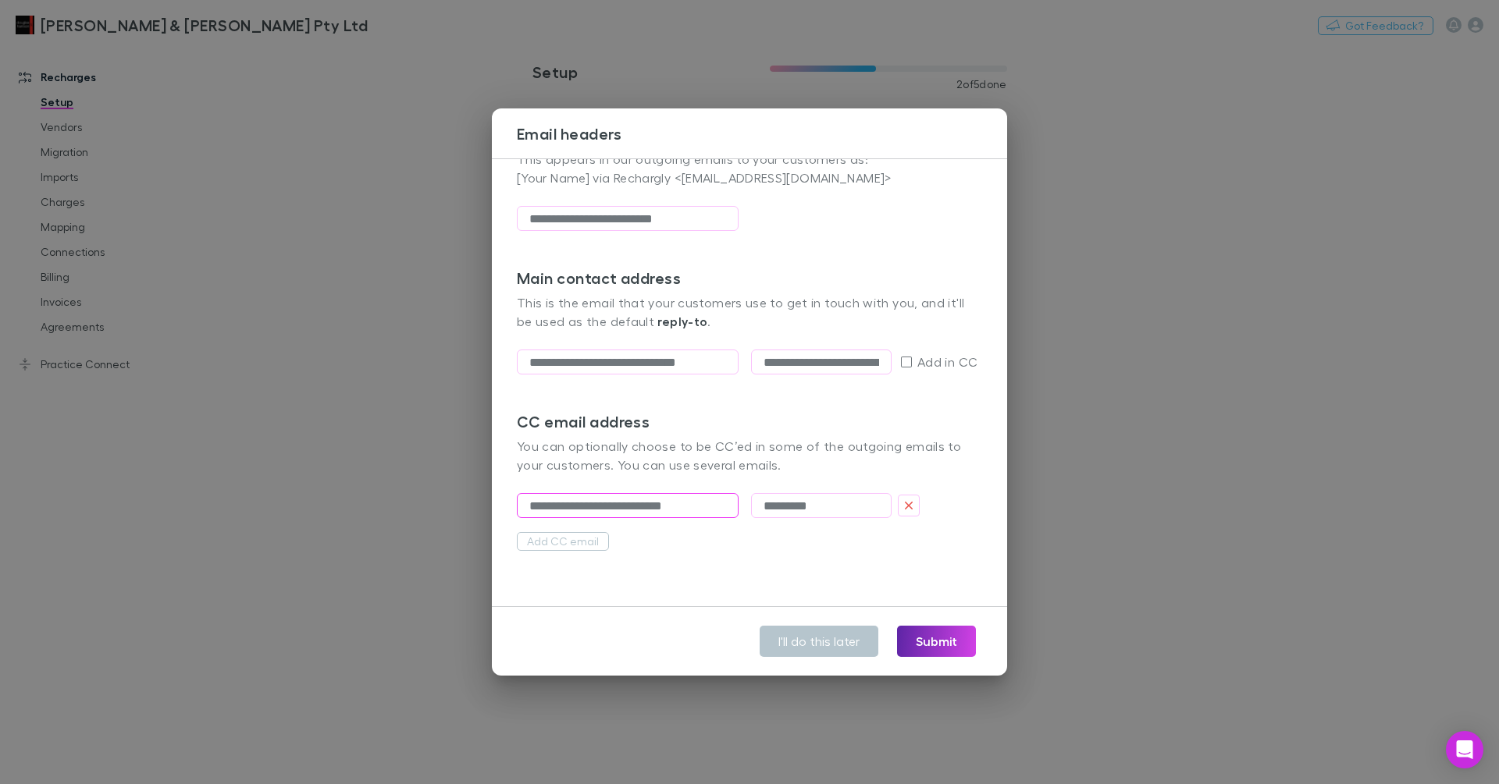
drag, startPoint x: 714, startPoint y: 539, endPoint x: 699, endPoint y: 515, distance: 27.7
click at [714, 539] on div "**********" at bounding box center [749, 382] width 515 height 449
click at [1481, 759] on body "**********" at bounding box center [749, 392] width 1499 height 784
click at [1469, 753] on icon "Open Intercom Messenger" at bounding box center [1464, 750] width 20 height 20
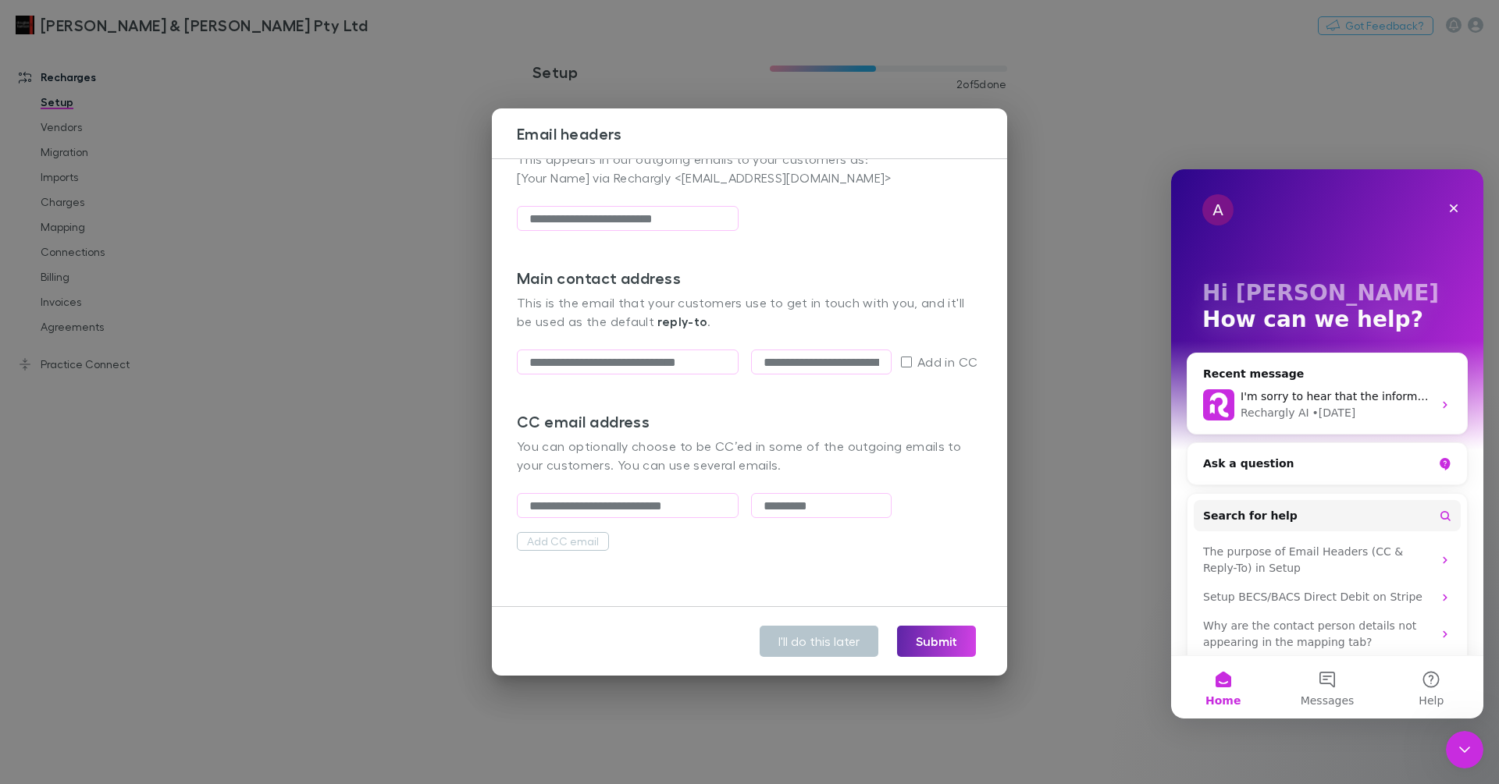
scroll to position [0, 0]
click at [1261, 519] on span "Search for help" at bounding box center [1250, 516] width 94 height 16
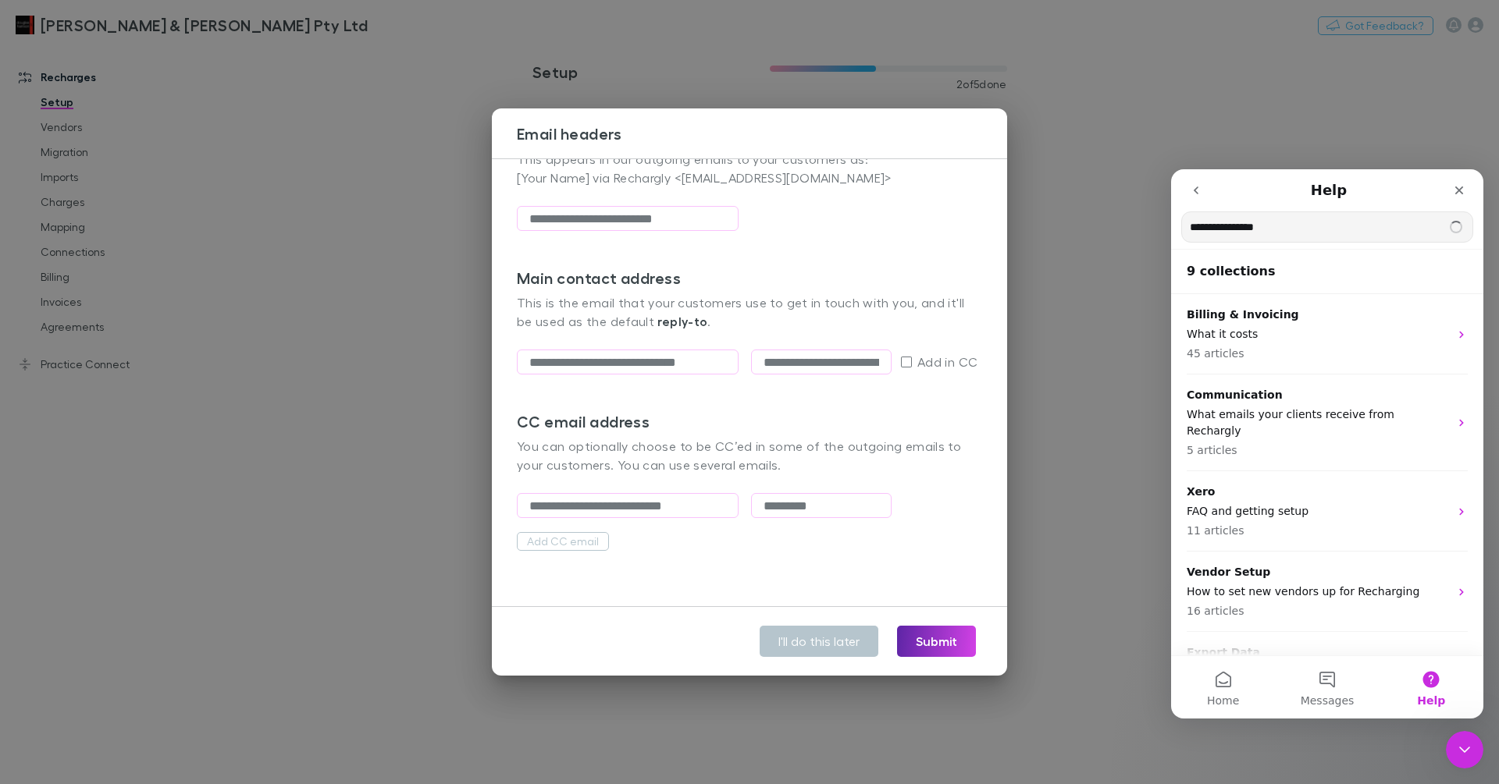
type input "**********"
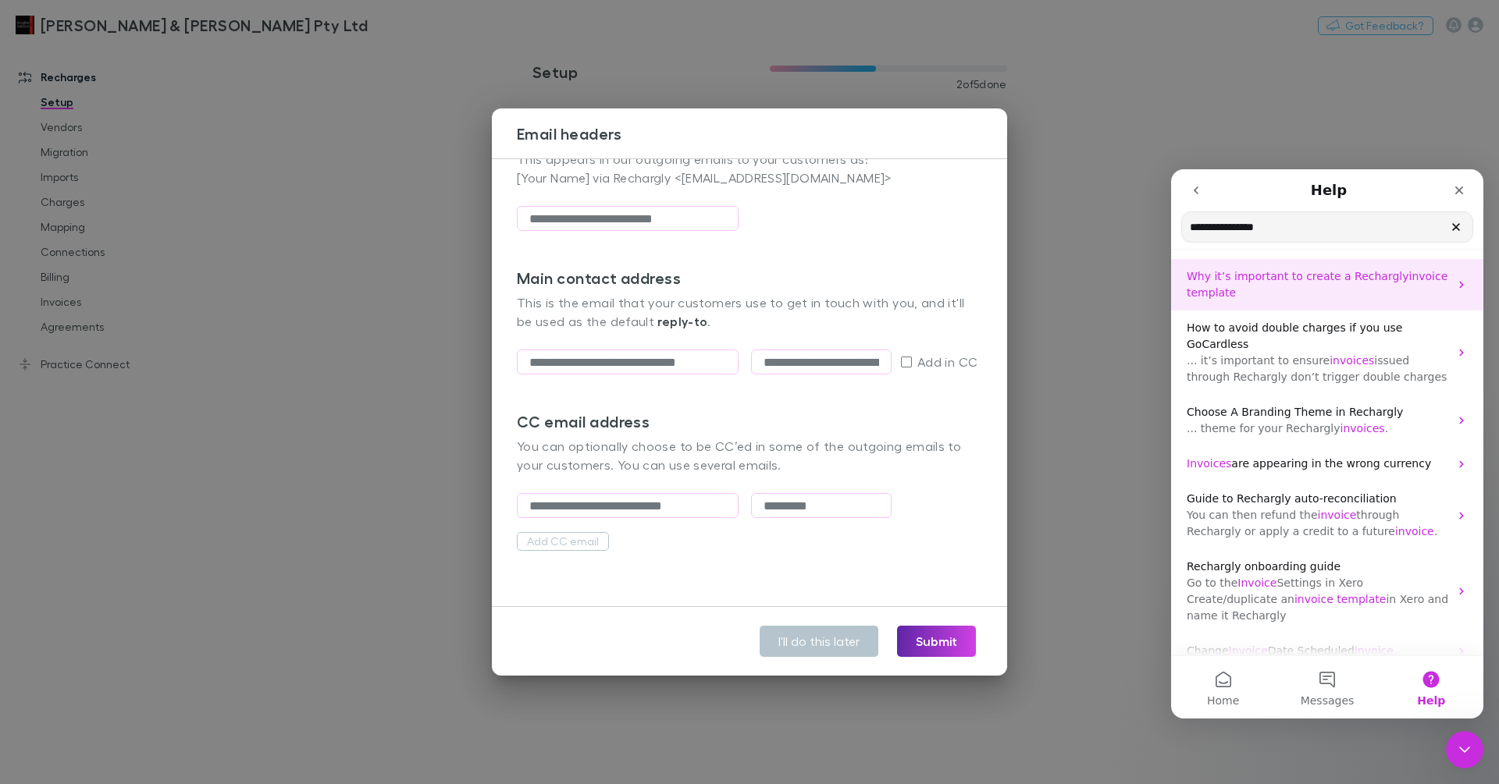
click at [1283, 290] on p "Why it’s important to create a Rechargly invoice template" at bounding box center [1318, 285] width 262 height 33
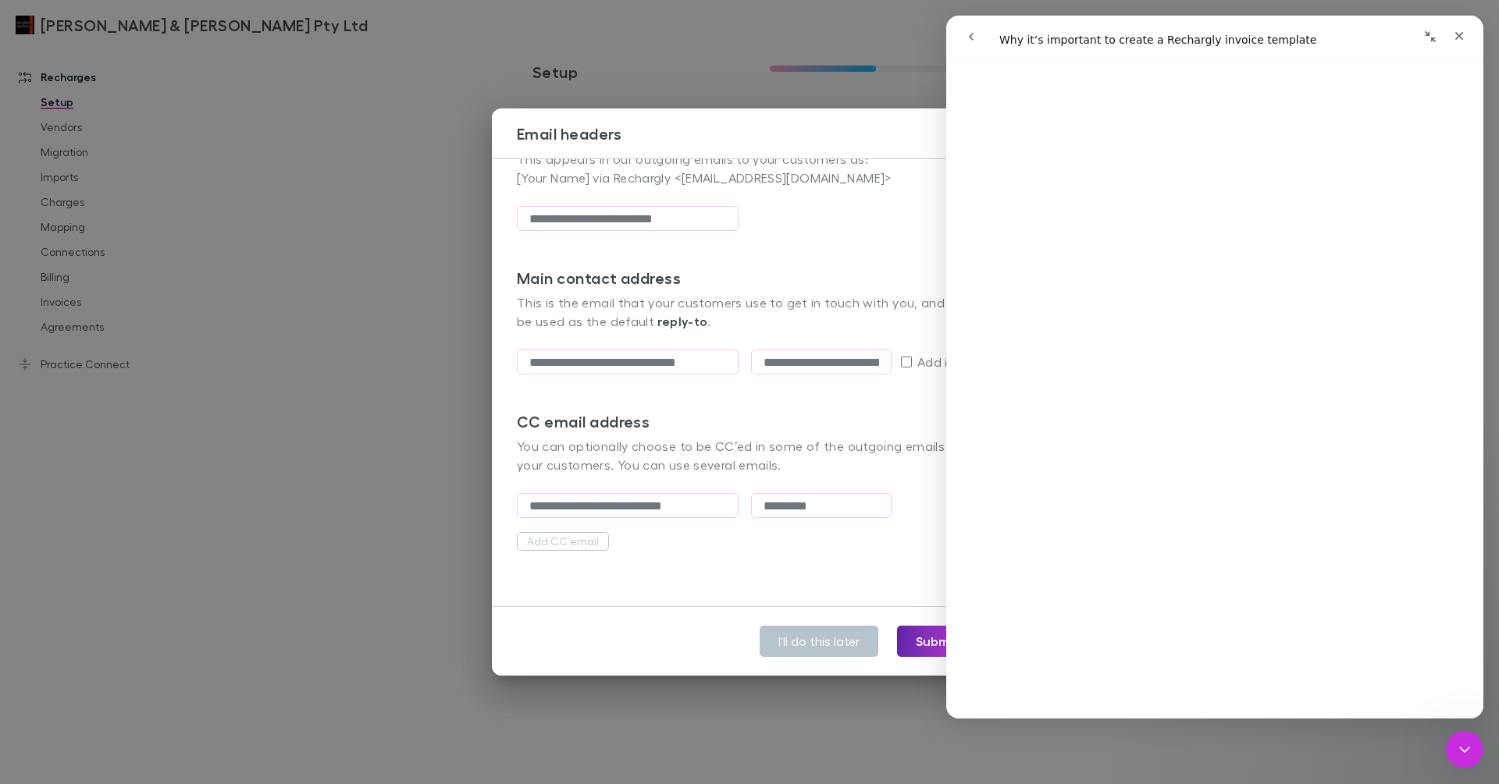
scroll to position [645, 0]
click at [1251, 702] on link "Open in help center" at bounding box center [1214, 697] width 125 height 12
